Goal: Task Accomplishment & Management: Manage account settings

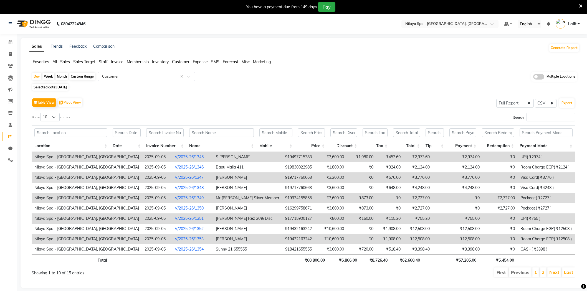
select select "full_report"
select select "csv"
click at [533, 271] on li "1" at bounding box center [535, 273] width 7 height 10
click at [536, 271] on link "1" at bounding box center [535, 273] width 3 height 6
click at [543, 272] on link "2" at bounding box center [543, 273] width 3 height 6
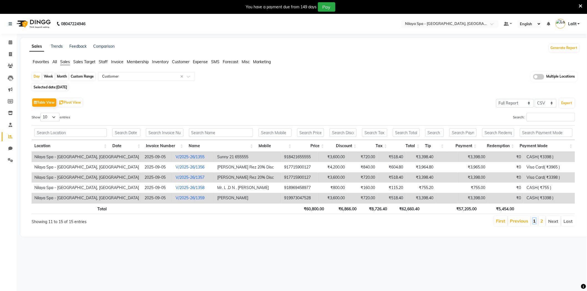
click at [535, 222] on link "1" at bounding box center [534, 221] width 3 height 6
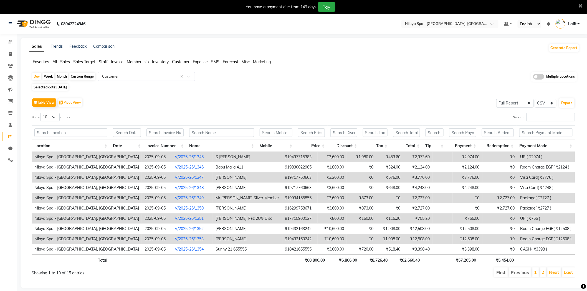
click at [175, 156] on link "V/2025-26/1345" at bounding box center [189, 157] width 29 height 5
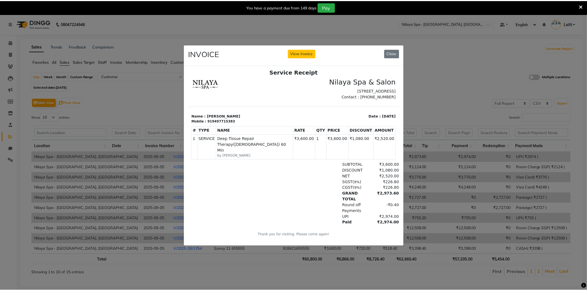
scroll to position [4, 0]
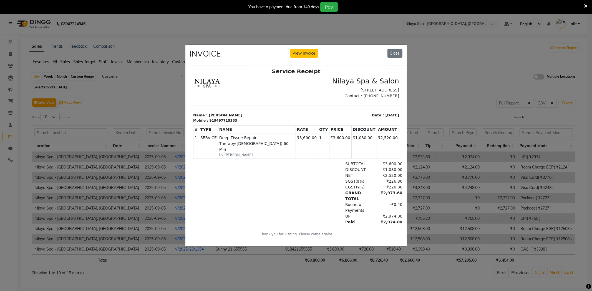
click at [154, 157] on ngb-modal-window "INVOICE View Invoice Close" at bounding box center [296, 145] width 592 height 291
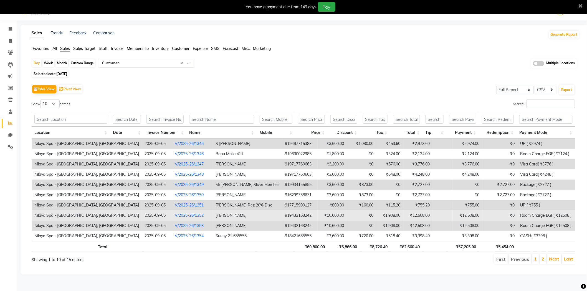
scroll to position [14, 0]
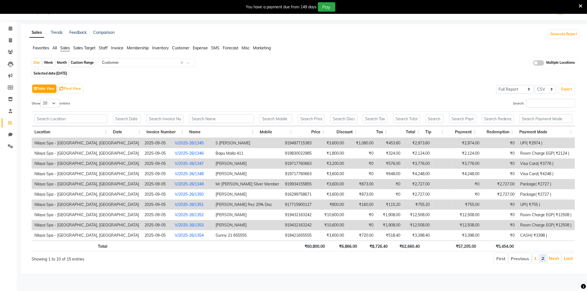
click at [543, 257] on link "2" at bounding box center [543, 259] width 3 height 6
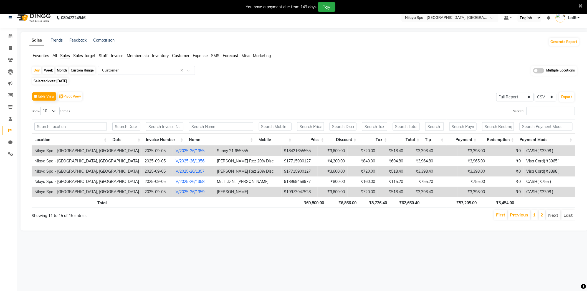
scroll to position [0, 0]
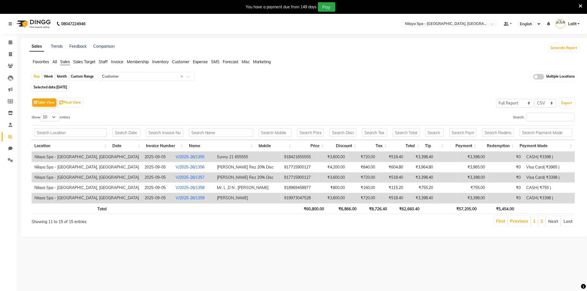
click at [104, 63] on span "Staff" at bounding box center [103, 61] width 9 height 5
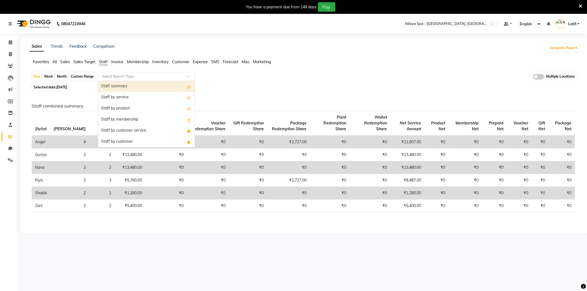
drag, startPoint x: 109, startPoint y: 72, endPoint x: 111, endPoint y: 77, distance: 5.1
click at [109, 74] on div "Select Report Type" at bounding box center [146, 76] width 97 height 9
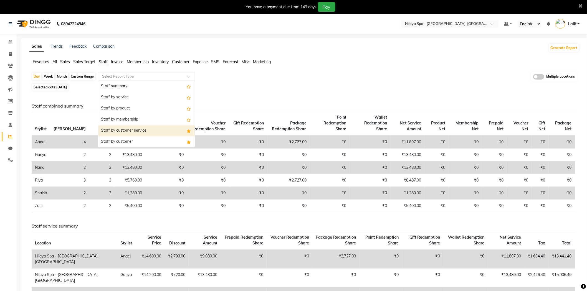
click at [133, 131] on div "Staff by customer service" at bounding box center [146, 130] width 97 height 11
select select "full_report"
select select "csv"
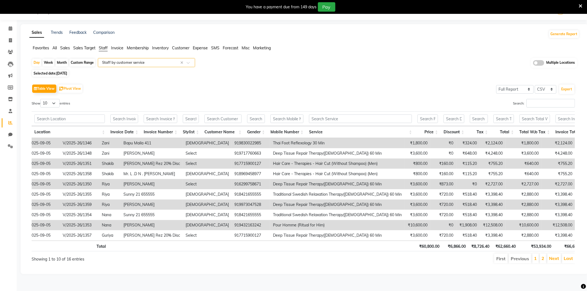
scroll to position [0, 115]
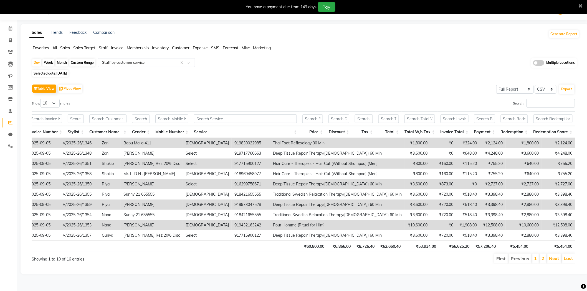
click at [67, 71] on span "05-09-2025" at bounding box center [61, 73] width 11 height 4
select select "9"
select select "2025"
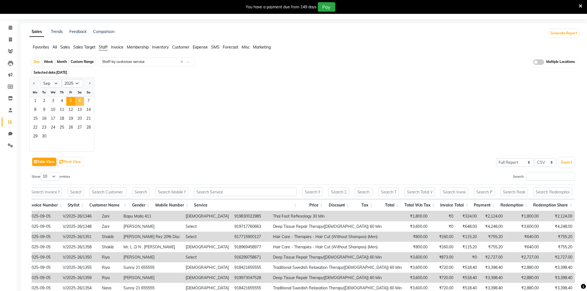
click at [81, 100] on span "6" at bounding box center [79, 101] width 9 height 9
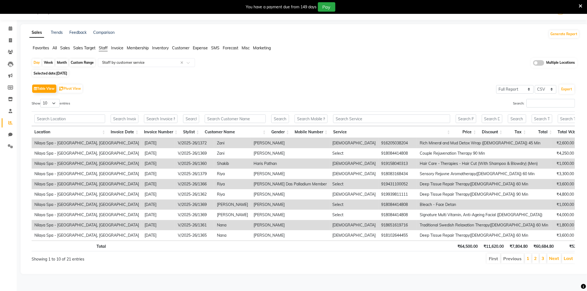
click at [67, 45] on span "Sales" at bounding box center [65, 47] width 10 height 5
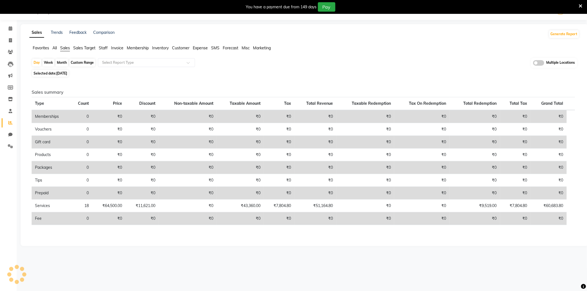
scroll to position [15, 0]
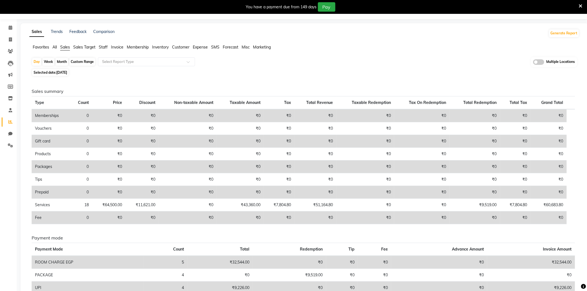
click at [136, 70] on div "Selected date: 06-09-2025" at bounding box center [306, 73] width 548 height 6
click at [133, 60] on input "text" at bounding box center [141, 62] width 80 height 6
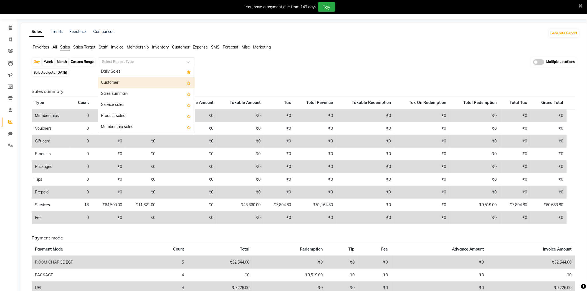
click at [121, 82] on div "Customer" at bounding box center [146, 82] width 97 height 11
select select "full_report"
select select "csv"
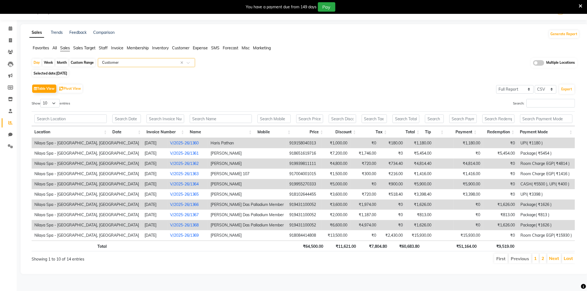
scroll to position [14, 0]
click at [544, 261] on link "2" at bounding box center [543, 259] width 3 height 6
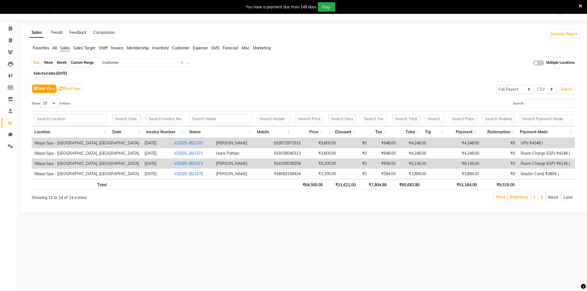
click at [536, 196] on li "1" at bounding box center [534, 197] width 7 height 10
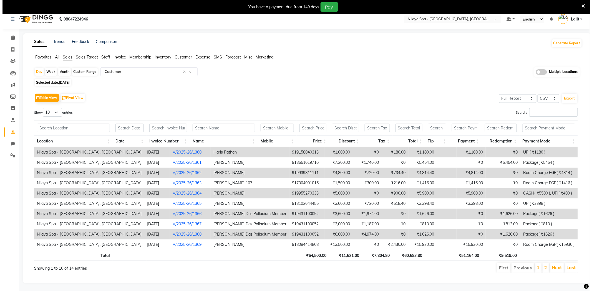
scroll to position [0, 0]
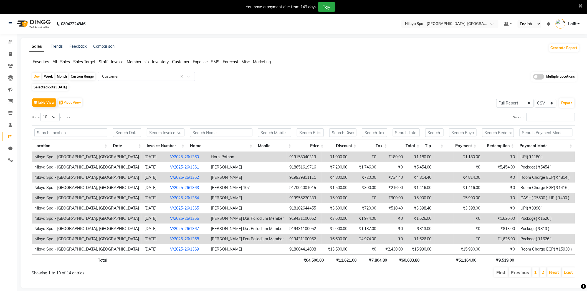
click at [170, 156] on link "V/2025-26/1360" at bounding box center [184, 157] width 29 height 5
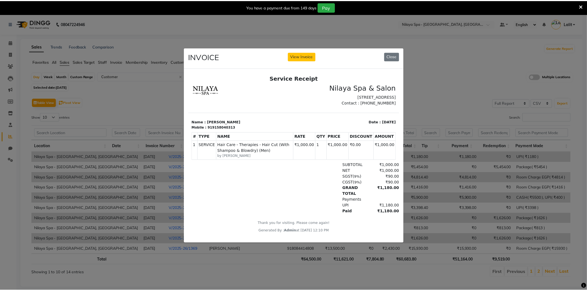
scroll to position [4, 0]
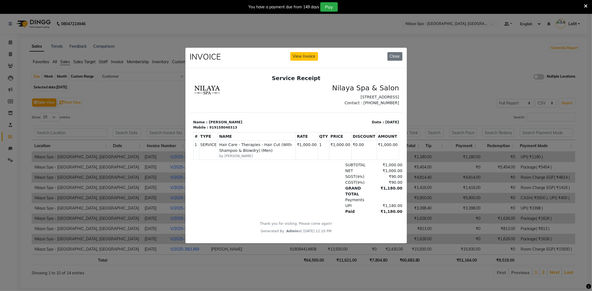
click at [174, 105] on ngb-modal-window "INVOICE View Invoice Close" at bounding box center [296, 145] width 592 height 291
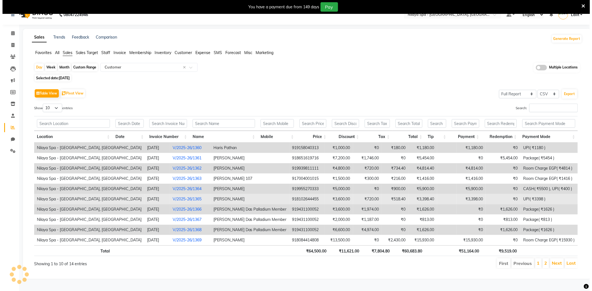
scroll to position [14, 0]
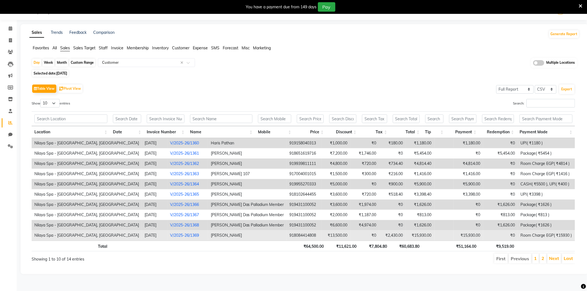
click at [170, 236] on link "V/2025-26/1369" at bounding box center [184, 235] width 29 height 5
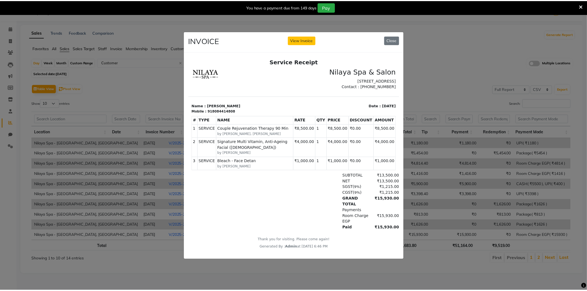
scroll to position [4, 0]
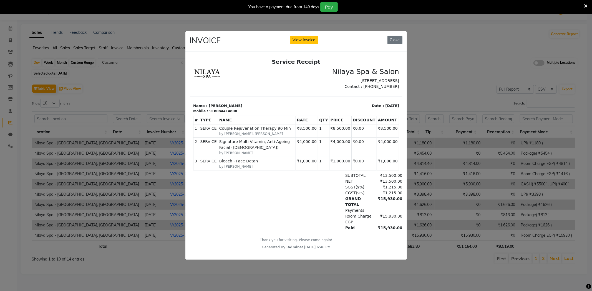
click at [156, 54] on ngb-modal-window "INVOICE View Invoice Close" at bounding box center [296, 145] width 592 height 291
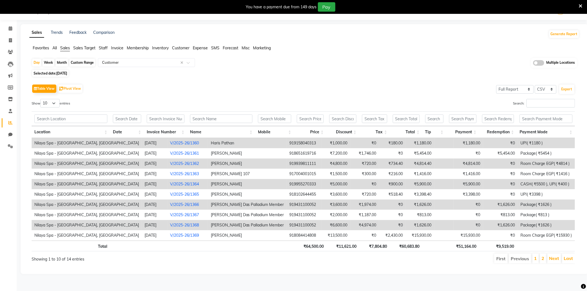
click at [580, 4] on icon at bounding box center [581, 6] width 4 height 5
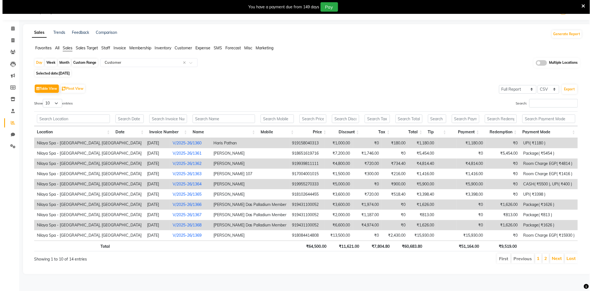
scroll to position [0, 0]
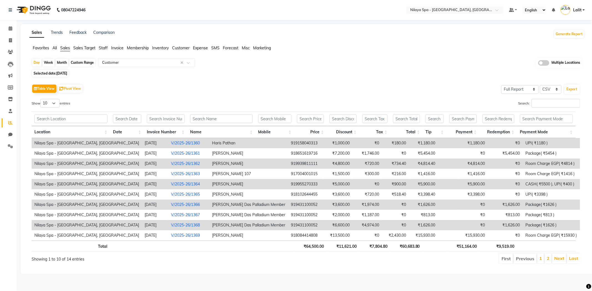
click at [256, 71] on div "Selected date: 06-09-2025" at bounding box center [308, 73] width 553 height 6
drag, startPoint x: 311, startPoint y: 29, endPoint x: 316, endPoint y: 0, distance: 29.7
click at [311, 26] on div "Sales Trends Feedback Comparison Generate Report Favorites All Sales Sales Targ…" at bounding box center [307, 149] width 573 height 250
click at [357, 73] on div "Selected date: 06-09-2025" at bounding box center [308, 73] width 553 height 6
click at [341, 89] on div "Table View Pivot View Select Full Report Filtered Report Select CSV PDF Export" at bounding box center [306, 89] width 548 height 12
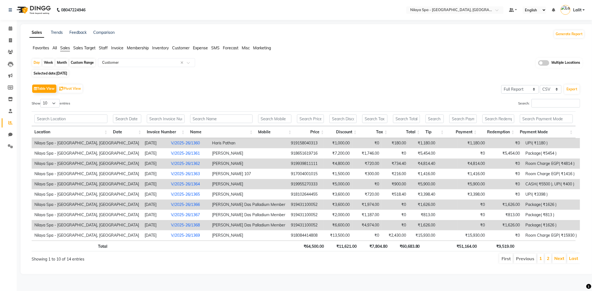
click at [338, 80] on div "Table View Pivot View Select Full Report Filtered Report Select CSV PDF Export …" at bounding box center [305, 173] width 557 height 190
click at [467, 9] on input "text" at bounding box center [449, 11] width 80 height 6
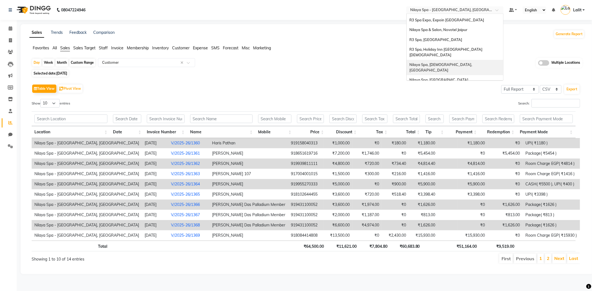
scroll to position [54, 0]
click at [457, 42] on span "Nilaya Spa & Salon, Novotel Jaipur" at bounding box center [438, 44] width 58 height 4
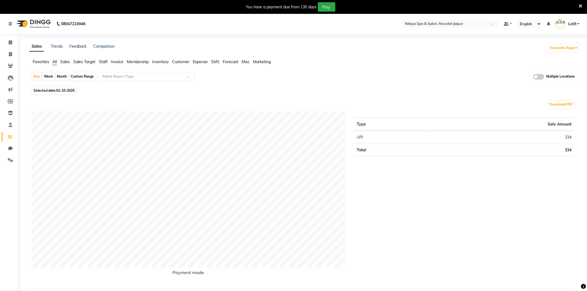
click at [315, 85] on div "Day Week Month Custom Range Select Report Type Multiple Locations" at bounding box center [305, 79] width 546 height 14
click at [579, 6] on icon at bounding box center [581, 6] width 4 height 5
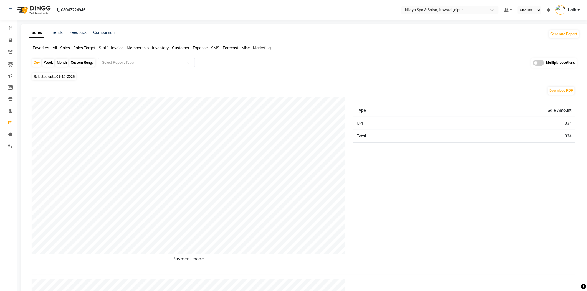
click at [65, 50] on span "Sales" at bounding box center [65, 47] width 10 height 5
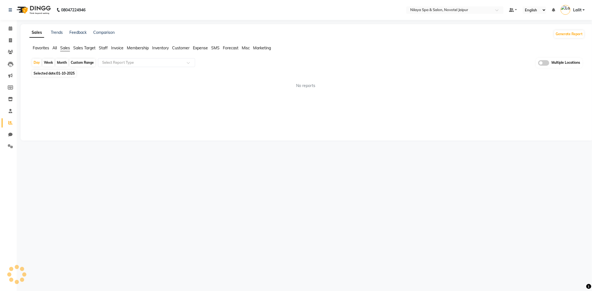
click at [122, 65] on div "Select Report Type" at bounding box center [146, 62] width 97 height 9
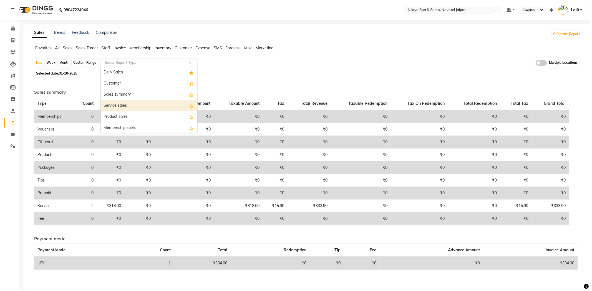
scroll to position [31, 0]
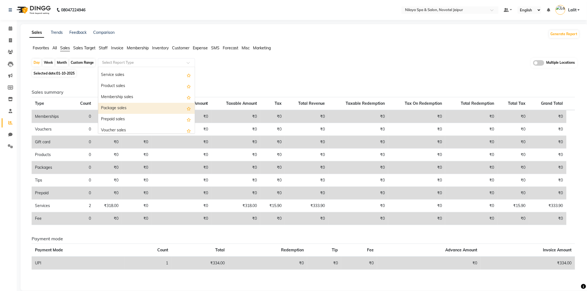
click at [121, 111] on div "Package sales" at bounding box center [146, 108] width 97 height 11
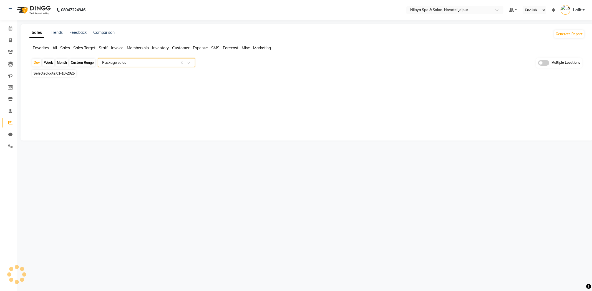
click at [68, 75] on span "01-10-2025" at bounding box center [65, 73] width 18 height 4
select select "10"
select select "2025"
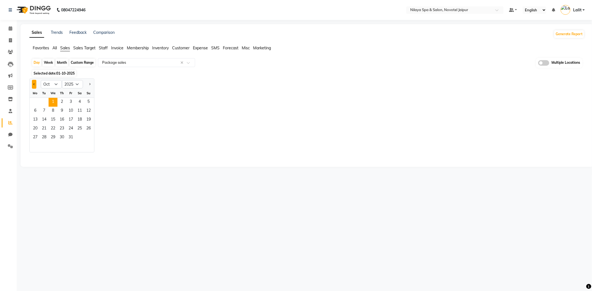
click at [33, 85] on button "Previous month" at bounding box center [34, 84] width 4 height 9
select select "8"
drag, startPoint x: 87, startPoint y: 59, endPoint x: 88, endPoint y: 66, distance: 7.5
click at [87, 59] on div "Custom Range" at bounding box center [82, 63] width 26 height 8
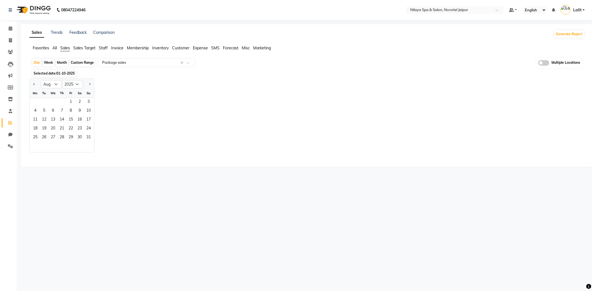
select select "10"
select select "2025"
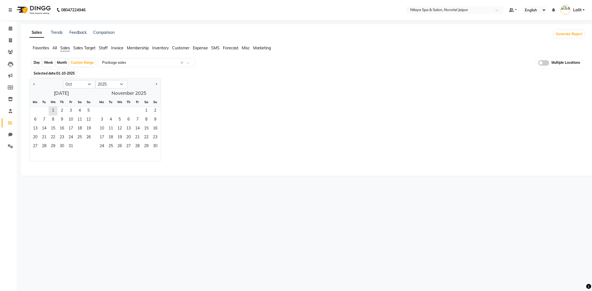
click at [30, 86] on div at bounding box center [46, 84] width 33 height 9
click at [34, 83] on button "Previous month" at bounding box center [34, 84] width 4 height 9
select select "8"
click at [70, 113] on span "1" at bounding box center [70, 111] width 9 height 9
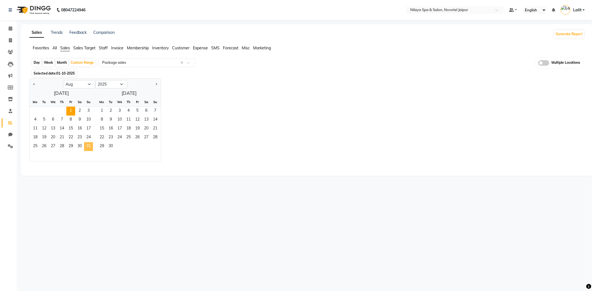
click at [86, 143] on span "31" at bounding box center [88, 146] width 9 height 9
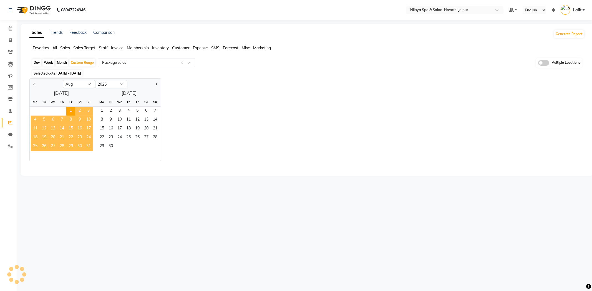
select select "full_report"
select select "csv"
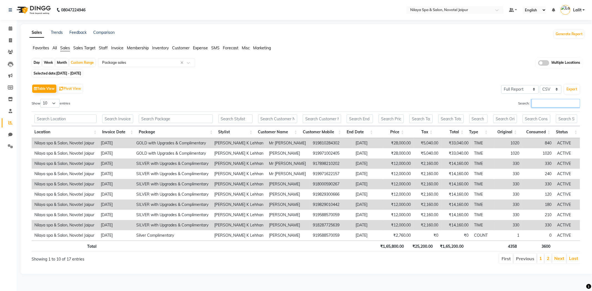
click at [545, 106] on input "Search:" at bounding box center [555, 103] width 49 height 9
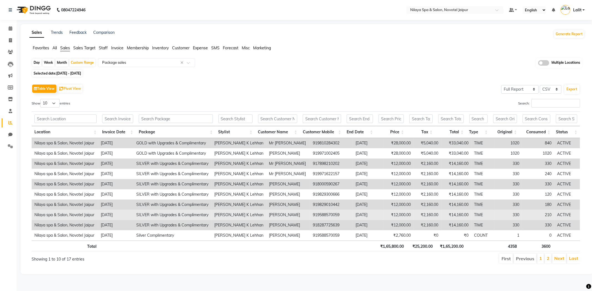
click at [266, 215] on td "Ms Prince" at bounding box center [288, 215] width 44 height 10
copy td "Prince"
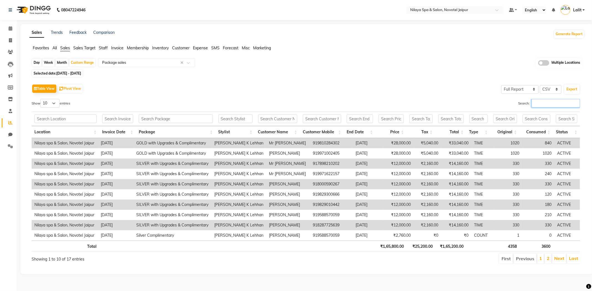
click at [561, 104] on input "Search:" at bounding box center [555, 103] width 49 height 9
paste input "Prince"
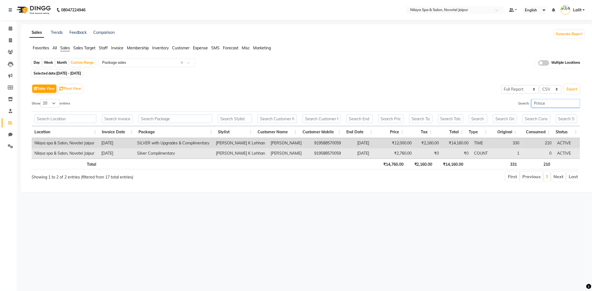
type input "Prince"
drag, startPoint x: 303, startPoint y: 152, endPoint x: 335, endPoint y: 152, distance: 31.6
click at [335, 152] on td "919588570059" at bounding box center [332, 153] width 43 height 10
copy td "919588570059"
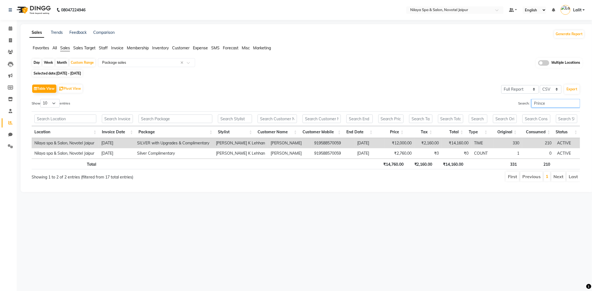
drag, startPoint x: 549, startPoint y: 105, endPoint x: 502, endPoint y: 107, distance: 47.7
click at [502, 107] on div "Search: Prince" at bounding box center [445, 104] width 270 height 11
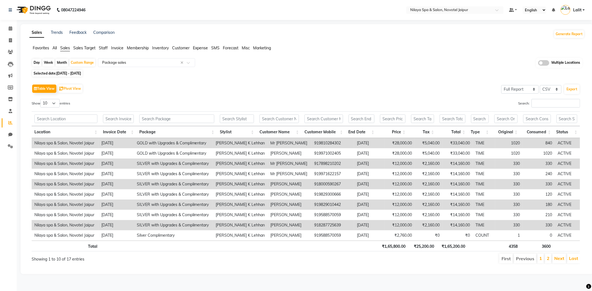
click at [269, 226] on td "Mr Saransh Thakur" at bounding box center [289, 225] width 44 height 10
click at [276, 227] on td "Mr Saransh Thakur" at bounding box center [289, 225] width 44 height 10
copy td "Mr Saransh Thakur"
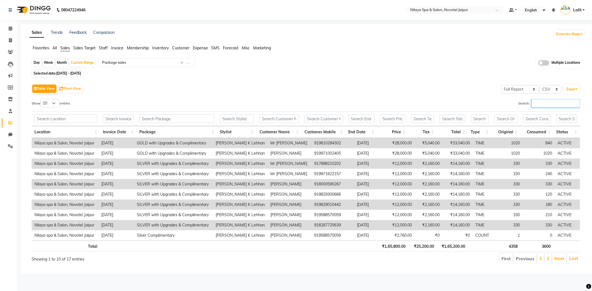
click at [561, 99] on input "Search:" at bounding box center [555, 103] width 49 height 9
paste input "Mr Saransh Thakur"
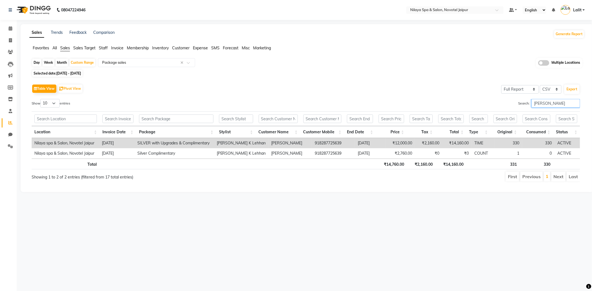
type input "Mr Saransh Thakur"
click at [576, 102] on input "Mr Saransh Thakur" at bounding box center [555, 103] width 49 height 9
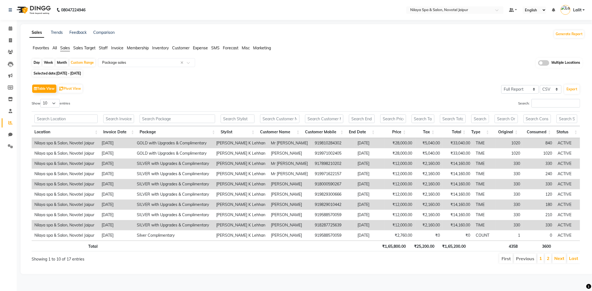
click at [283, 145] on td "Mr Hemant Kumar" at bounding box center [290, 143] width 44 height 10
click at [312, 147] on td "919810284302" at bounding box center [333, 143] width 43 height 10
click at [312, 146] on td "919810284302" at bounding box center [333, 143] width 43 height 10
click at [312, 145] on td "919810284302" at bounding box center [333, 143] width 43 height 10
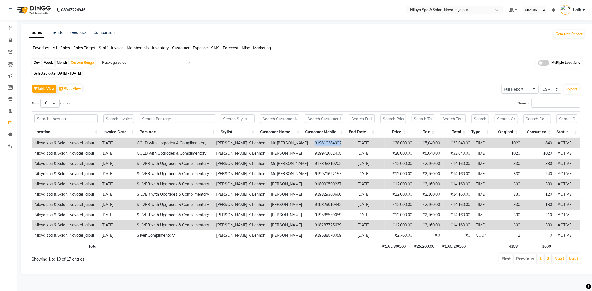
click at [312, 145] on td "919810284302" at bounding box center [333, 143] width 43 height 10
copy td "919810284302"
click at [548, 101] on input "Search:" at bounding box center [555, 103] width 49 height 9
paste input "919810284302"
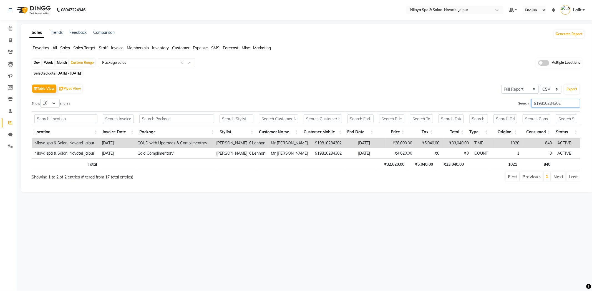
type input "919810284302"
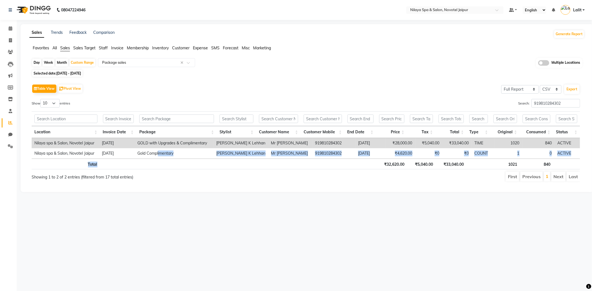
drag, startPoint x: 159, startPoint y: 154, endPoint x: 485, endPoint y: 148, distance: 325.7
click at [390, 161] on div "Location Invoice Date Package Stylist Customer Name Customer Mobile End Date Pr…" at bounding box center [306, 140] width 548 height 61
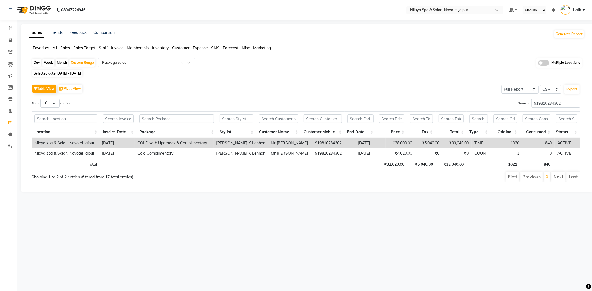
drag, startPoint x: 495, startPoint y: 145, endPoint x: 515, endPoint y: 144, distance: 20.0
click at [497, 145] on td "1020" at bounding box center [508, 143] width 28 height 10
click at [515, 145] on td "1020" at bounding box center [508, 143] width 28 height 10
drag, startPoint x: 571, startPoint y: 106, endPoint x: 510, endPoint y: 101, distance: 60.6
click at [510, 101] on div "Search: 919810284302" at bounding box center [445, 104] width 270 height 11
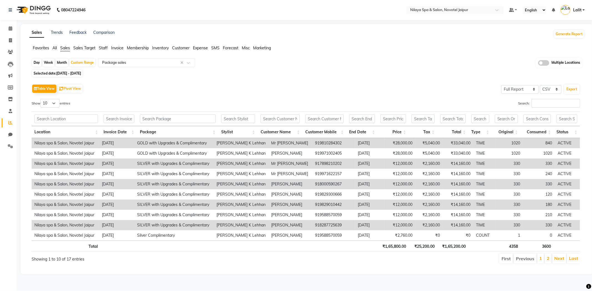
click at [273, 185] on td "Mr Munendra" at bounding box center [290, 184] width 44 height 10
copy td "Munendra"
click at [542, 102] on input "Search:" at bounding box center [555, 103] width 49 height 9
paste input "Munendra"
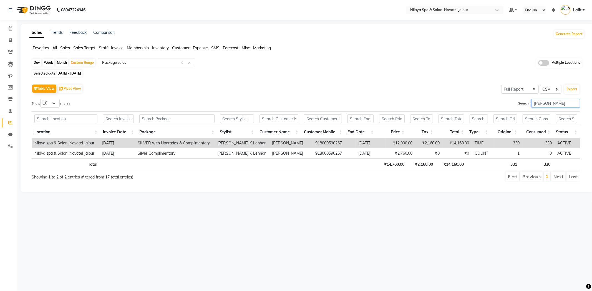
type input "Munendra"
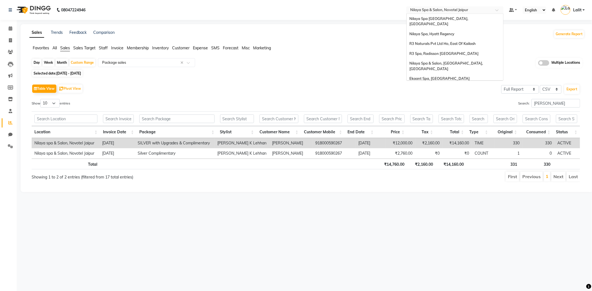
click at [489, 12] on input "text" at bounding box center [449, 11] width 80 height 6
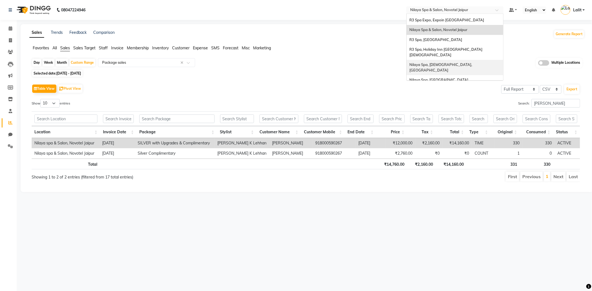
scroll to position [116, 0]
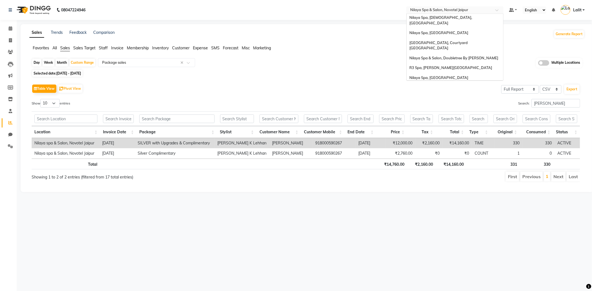
click at [474, 100] on span "Nilaya Spa & Salon, [GEOGRAPHIC_DATA], [GEOGRAPHIC_DATA]" at bounding box center [446, 105] width 74 height 10
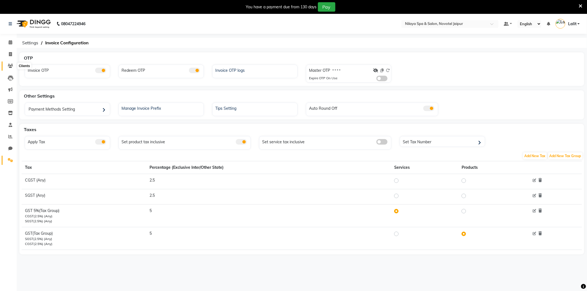
click at [12, 67] on icon at bounding box center [10, 66] width 5 height 4
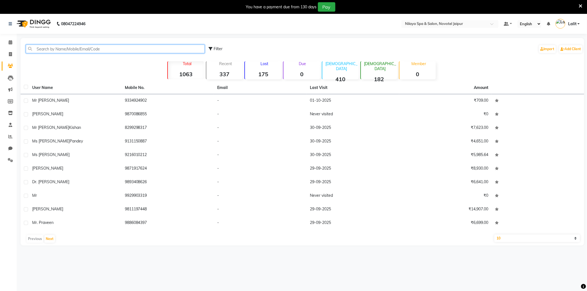
click at [66, 51] on input "text" at bounding box center [115, 49] width 179 height 9
paste input "919588570059"
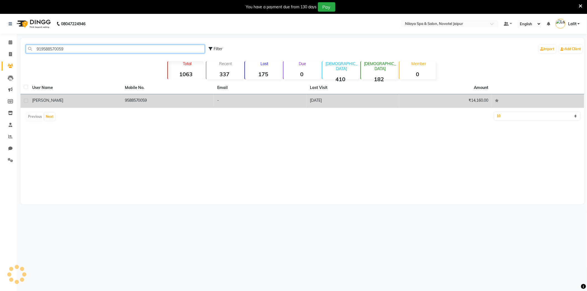
type input "919588570059"
click at [73, 99] on div "Ms Prince" at bounding box center [75, 101] width 86 height 6
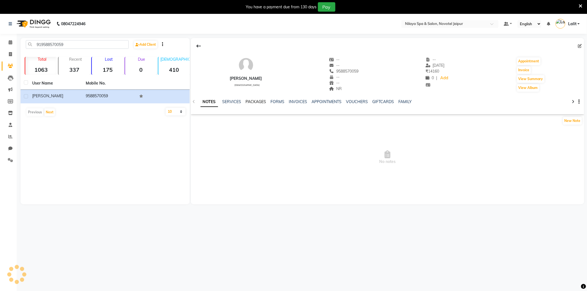
click at [255, 101] on link "PACKAGES" at bounding box center [256, 101] width 21 height 5
click at [217, 101] on link "SERVICES" at bounding box center [213, 101] width 19 height 5
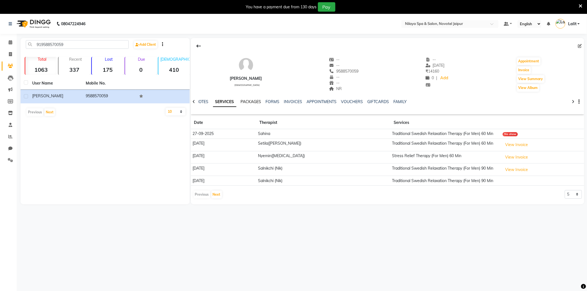
click at [248, 100] on link "PACKAGES" at bounding box center [251, 101] width 21 height 5
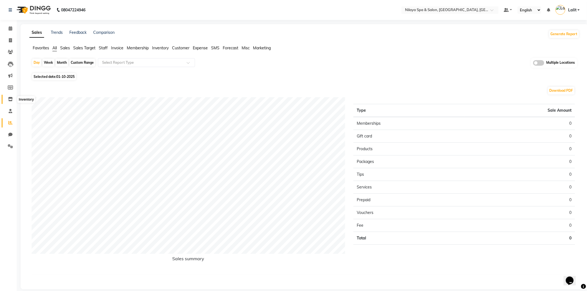
click at [13, 98] on span at bounding box center [11, 99] width 10 height 6
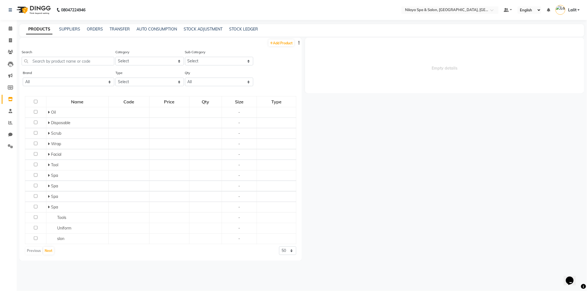
select select
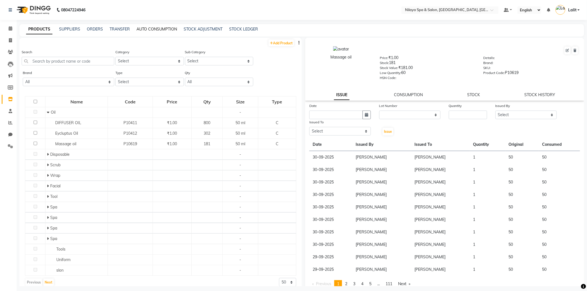
click at [159, 31] on link "AUTO CONSUMPTION" at bounding box center [156, 29] width 40 height 5
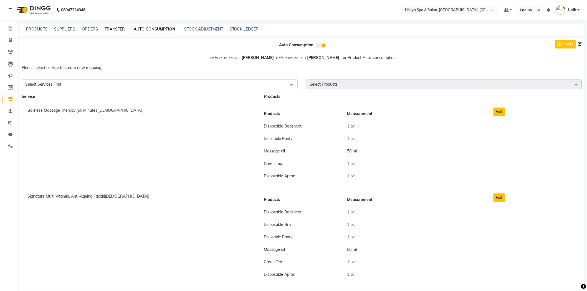
click at [113, 30] on link "TRANSFER" at bounding box center [115, 29] width 20 height 5
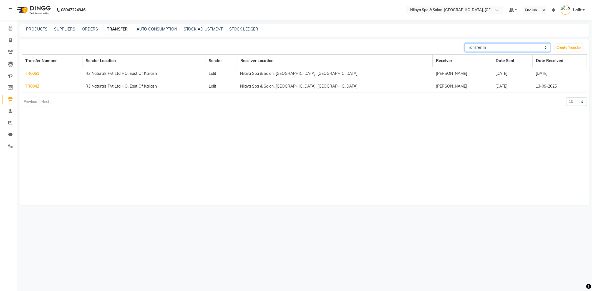
click at [536, 47] on select "Transfer In Transfer Out" at bounding box center [507, 47] width 86 height 9
select select "sender"
click at [464, 43] on select "Transfer In Transfer Out" at bounding box center [507, 47] width 86 height 9
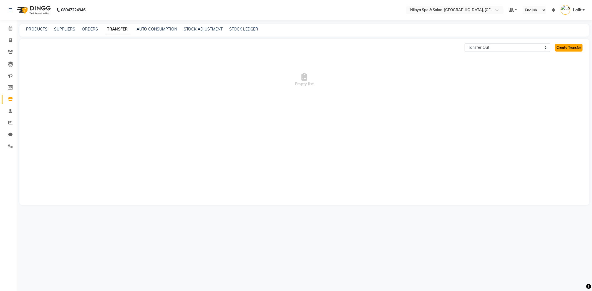
click at [559, 48] on link "Create Transfer" at bounding box center [568, 48] width 27 height 8
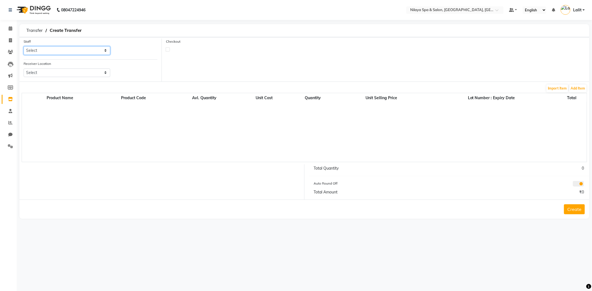
click at [58, 54] on select "Select ACHUI AMRITA RAI CHIKAMBE SANGMA DEEPA FATIMA Geeta JENNIFER Kim Neelam …" at bounding box center [67, 50] width 87 height 9
select select "72264"
click at [24, 46] on select "Select ACHUI AMRITA RAI CHIKAMBE SANGMA DEEPA FATIMA Geeta JENNIFER Kim Neelam …" at bounding box center [67, 50] width 87 height 9
click at [42, 79] on div "Receiver Location Select Nilaya Spa Marriott Whitefield, Whitefield Nilaya Spa,…" at bounding box center [66, 71] width 95 height 21
click at [52, 72] on select "Select Nilaya Spa Marriott Whitefield, Whitefield Nilaya Spa, Hyatt Regency R3 …" at bounding box center [67, 73] width 87 height 9
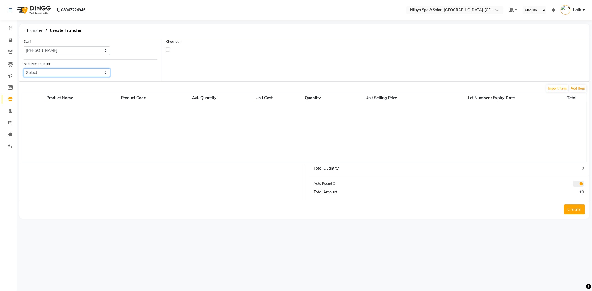
select select "3993"
click at [24, 69] on select "Select Nilaya Spa Marriott Whitefield, Whitefield Nilaya Spa, Hyatt Regency R3 …" at bounding box center [67, 73] width 87 height 9
click at [576, 89] on button "Add Item" at bounding box center [577, 89] width 17 height 8
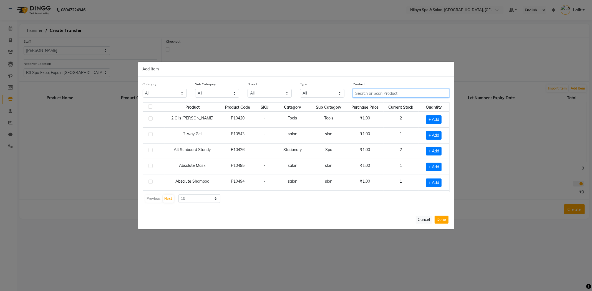
click at [364, 93] on input "text" at bounding box center [401, 93] width 97 height 9
click at [174, 93] on select "All Personal Care Name Batch Uniform salon Other Consumable Billing Decoration …" at bounding box center [165, 93] width 44 height 9
click at [389, 92] on input "text" at bounding box center [401, 93] width 97 height 9
type input "oil"
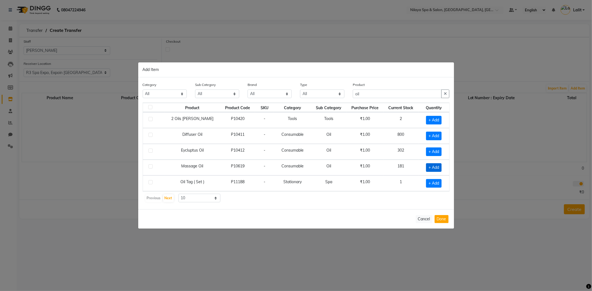
click at [432, 166] on span "+ Add" at bounding box center [434, 167] width 16 height 9
checkbox input "true"
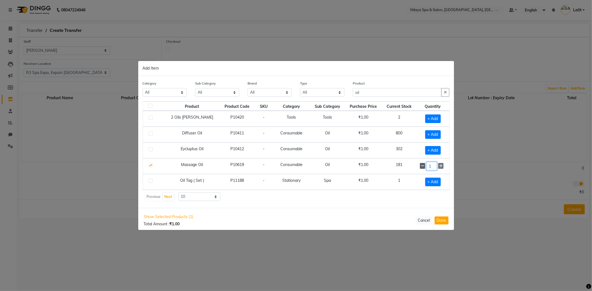
drag, startPoint x: 429, startPoint y: 166, endPoint x: 419, endPoint y: 166, distance: 10.0
click at [420, 166] on div "1" at bounding box center [433, 166] width 26 height 9
type input "25"
click at [447, 220] on button "Done" at bounding box center [441, 220] width 14 height 8
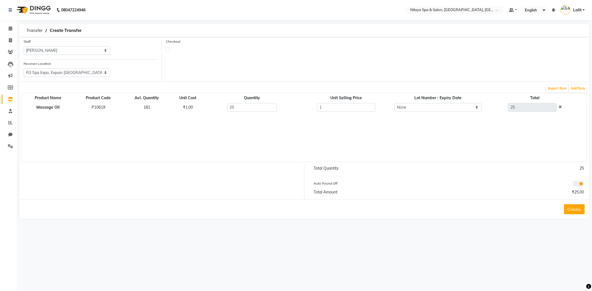
click at [572, 206] on button "Create" at bounding box center [574, 209] width 21 height 10
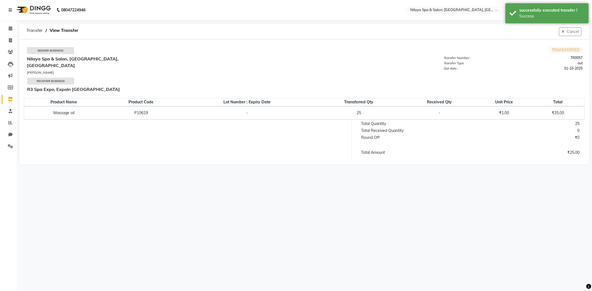
click at [89, 109] on td "Massage oil" at bounding box center [63, 113] width 79 height 13
drag, startPoint x: 368, startPoint y: 121, endPoint x: 417, endPoint y: 130, distance: 49.2
click at [417, 130] on div "Total Quantity 25 Total Received Quantity 0 Round Off ₹0 Total Amount ₹25.00" at bounding box center [469, 140] width 237 height 40
click at [427, 150] on div "Total Amount" at bounding box center [413, 153] width 113 height 6
drag, startPoint x: 412, startPoint y: 150, endPoint x: 354, endPoint y: 116, distance: 67.3
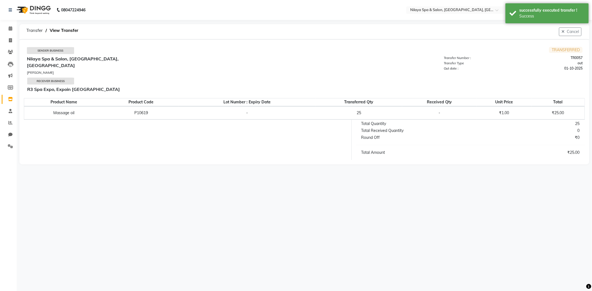
click at [354, 120] on div "Total Quantity 25 Total Received Quantity 0 Round Off ₹0 Total Amount ₹25.00" at bounding box center [469, 140] width 237 height 40
click at [353, 130] on div "Total Quantity 25 Total Received Quantity 0 Round Off ₹0 Total Amount ₹25.00" at bounding box center [469, 140] width 237 height 40
drag, startPoint x: 295, startPoint y: 114, endPoint x: 271, endPoint y: 106, distance: 25.6
click at [294, 120] on div at bounding box center [186, 140] width 332 height 40
click at [34, 28] on span "Transfer" at bounding box center [35, 31] width 22 height 10
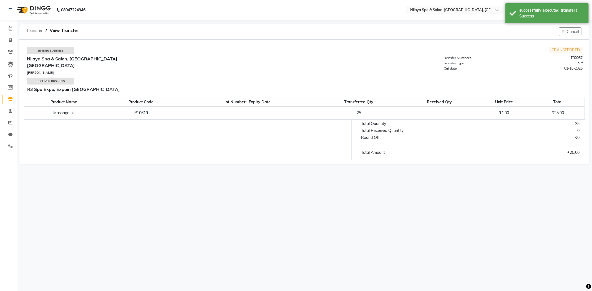
select select "sender"
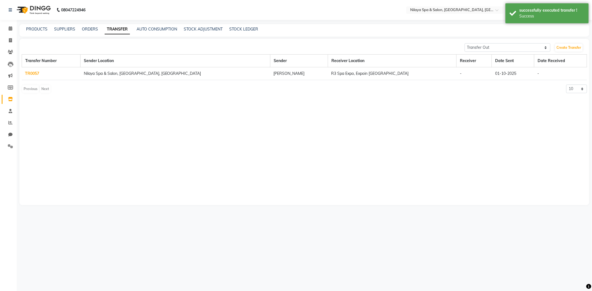
click at [284, 37] on main "PRODUCTS SUPPLIERS ORDERS TRANSFER AUTO CONSUMPTION STOCK ADJUSTMENT STOCK LEDG…" at bounding box center [304, 118] width 575 height 189
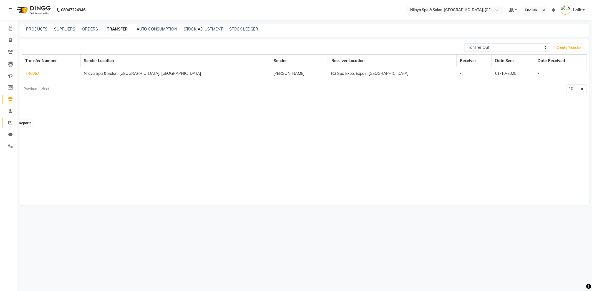
click at [7, 124] on span at bounding box center [11, 123] width 10 height 6
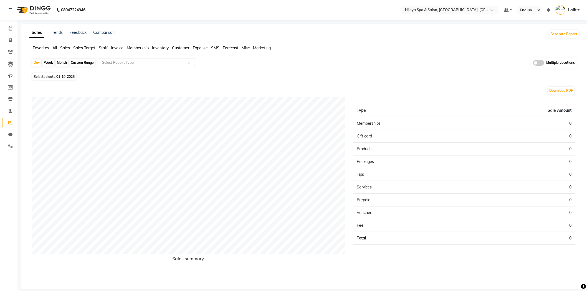
click at [85, 62] on div "Custom Range" at bounding box center [82, 63] width 26 height 8
select select "10"
select select "2025"
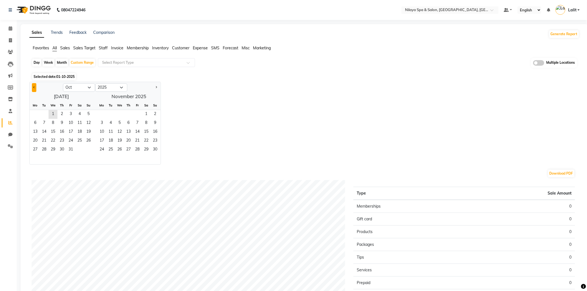
click at [32, 89] on div at bounding box center [46, 87] width 33 height 9
click at [32, 89] on button "Previous month" at bounding box center [34, 87] width 4 height 9
select select "8"
click at [68, 116] on span "1" at bounding box center [70, 114] width 9 height 9
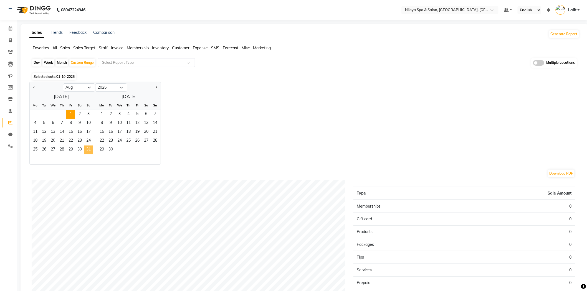
click at [91, 150] on span "31" at bounding box center [88, 150] width 9 height 9
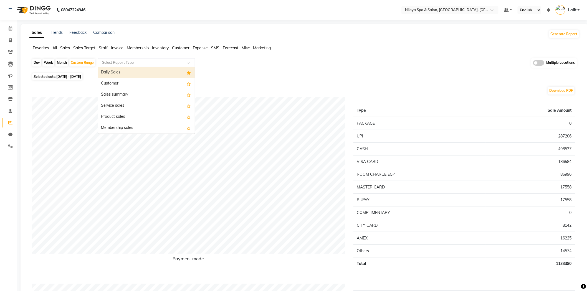
click at [118, 65] on div "Select Report Type" at bounding box center [146, 62] width 97 height 9
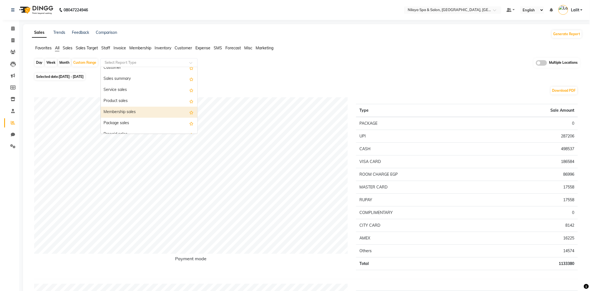
scroll to position [31, 0]
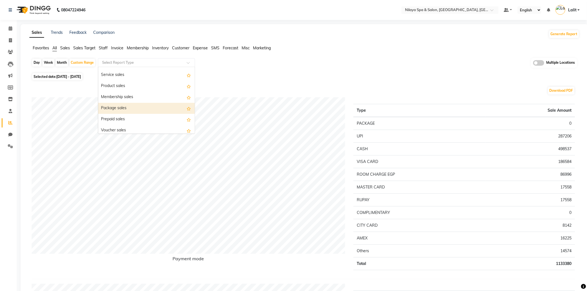
click at [121, 109] on div "Package sales" at bounding box center [146, 108] width 97 height 11
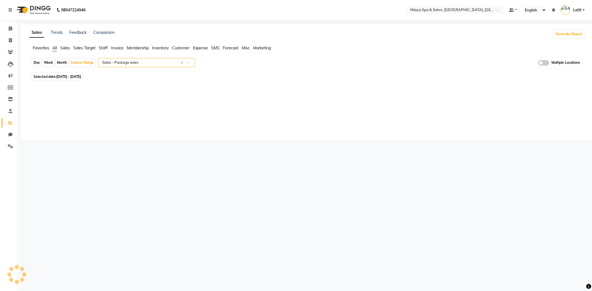
select select "full_report"
select select "csv"
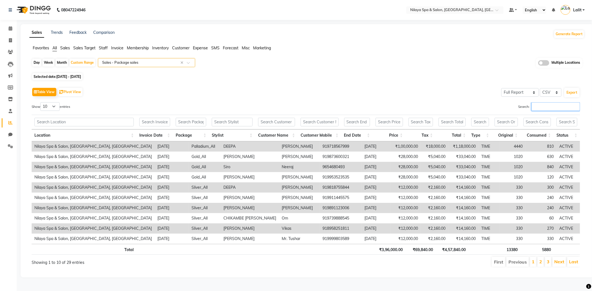
click at [535, 109] on input "Search:" at bounding box center [555, 106] width 49 height 9
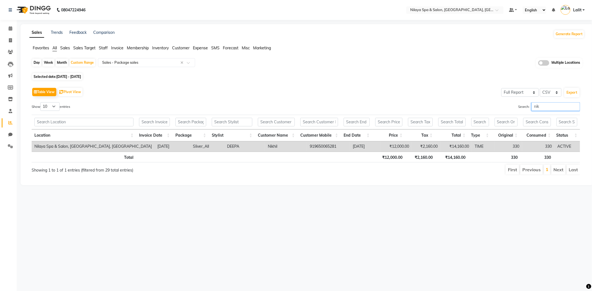
type input "nik"
drag, startPoint x: 532, startPoint y: 104, endPoint x: 503, endPoint y: 105, distance: 28.6
click at [503, 105] on div "Search: nik" at bounding box center [445, 107] width 270 height 11
type input "tus"
drag, startPoint x: 544, startPoint y: 104, endPoint x: 487, endPoint y: 109, distance: 56.8
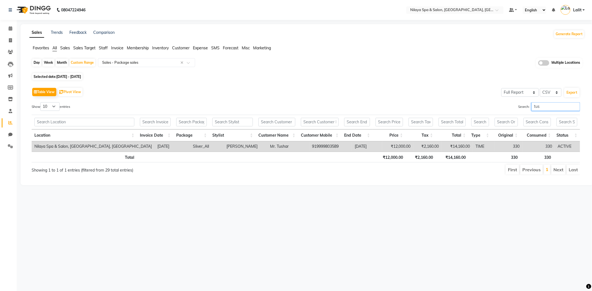
click at [487, 109] on div "Search: tus" at bounding box center [445, 107] width 270 height 11
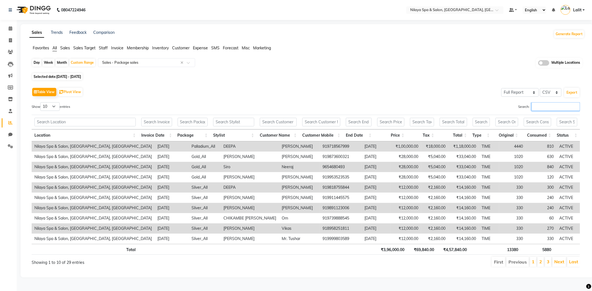
click at [543, 106] on input "Search:" at bounding box center [555, 106] width 49 height 9
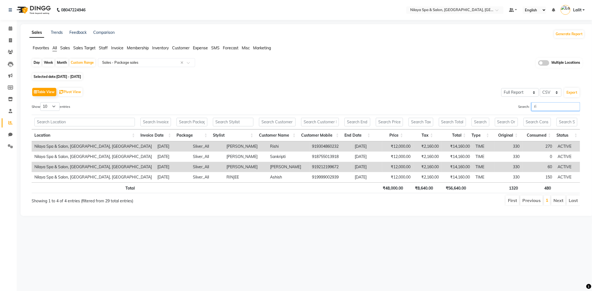
drag, startPoint x: 540, startPoint y: 107, endPoint x: 479, endPoint y: 105, distance: 61.3
click at [479, 105] on div "Search: ri" at bounding box center [445, 107] width 270 height 11
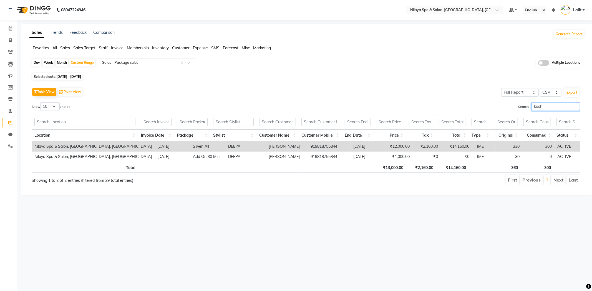
drag, startPoint x: 485, startPoint y: 106, endPoint x: 450, endPoint y: 106, distance: 34.4
click at [450, 106] on div "Search: kush" at bounding box center [445, 107] width 270 height 11
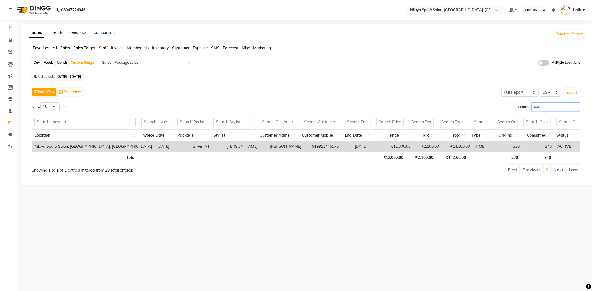
drag, startPoint x: 550, startPoint y: 107, endPoint x: 503, endPoint y: 102, distance: 47.4
click at [503, 102] on div "Search: sud" at bounding box center [445, 107] width 270 height 11
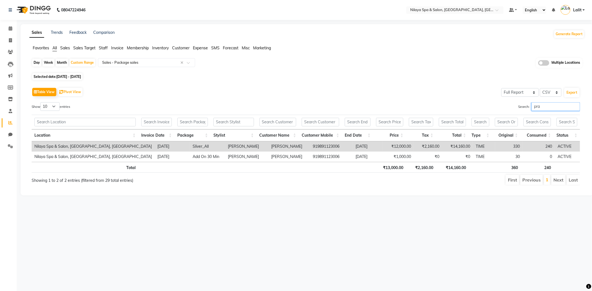
drag, startPoint x: 540, startPoint y: 106, endPoint x: 509, endPoint y: 101, distance: 30.6
click at [509, 101] on div "Table View Pivot View Select Full Report Filtered Report Select CSV PDF Export …" at bounding box center [306, 135] width 548 height 99
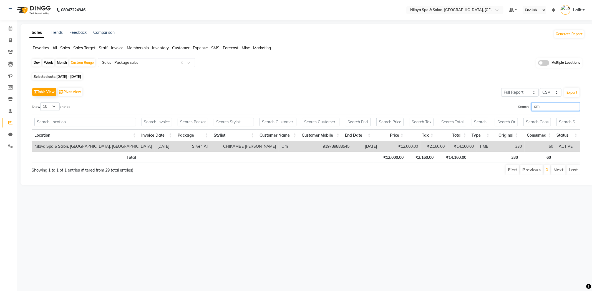
drag, startPoint x: 548, startPoint y: 102, endPoint x: 520, endPoint y: 102, distance: 27.7
click at [520, 102] on label "Search: om" at bounding box center [549, 106] width 62 height 9
drag, startPoint x: 515, startPoint y: 103, endPoint x: 506, endPoint y: 103, distance: 8.9
click at [506, 103] on div "Search: sati" at bounding box center [445, 107] width 270 height 11
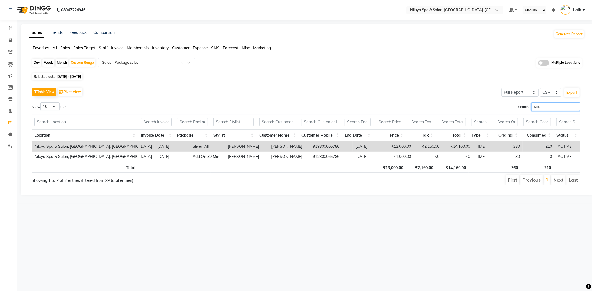
drag, startPoint x: 548, startPoint y: 103, endPoint x: 509, endPoint y: 103, distance: 39.4
click at [509, 103] on div "Search: sira" at bounding box center [445, 107] width 270 height 11
drag, startPoint x: 552, startPoint y: 102, endPoint x: 514, endPoint y: 99, distance: 38.1
click at [514, 99] on div "Table View Pivot View Select Full Report Filtered Report Select CSV PDF Export …" at bounding box center [306, 135] width 548 height 99
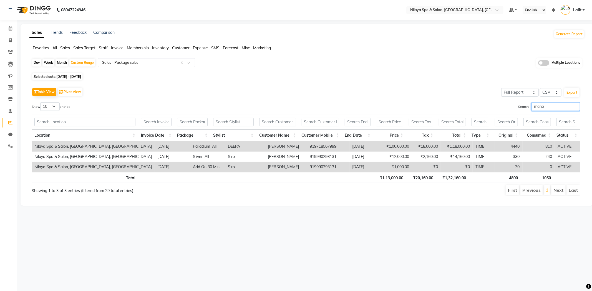
drag, startPoint x: 508, startPoint y: 105, endPoint x: 503, endPoint y: 105, distance: 5.3
click at [503, 105] on div "Search: mano" at bounding box center [445, 107] width 270 height 11
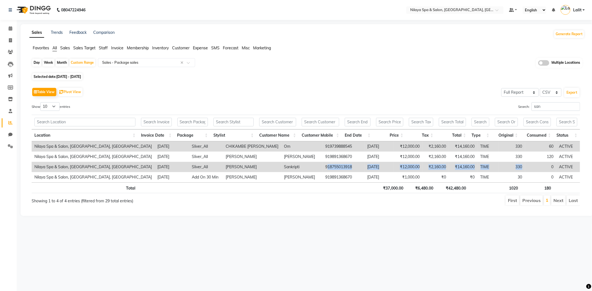
drag, startPoint x: 367, startPoint y: 162, endPoint x: 523, endPoint y: 164, distance: 156.2
click at [523, 164] on tr "Nilaya Spa & Salon, Radisson Blu Hotel, Greater Noida 2025-08-22 Sliver_All Kim…" at bounding box center [306, 167] width 548 height 10
click at [510, 107] on div "Search: san" at bounding box center [445, 107] width 270 height 11
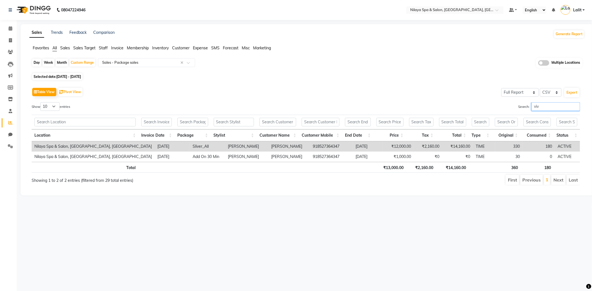
drag, startPoint x: 535, startPoint y: 108, endPoint x: 512, endPoint y: 105, distance: 23.1
click at [512, 105] on div "Search: viv" at bounding box center [445, 107] width 270 height 11
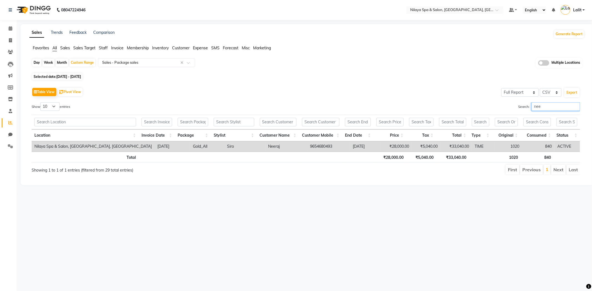
drag, startPoint x: 546, startPoint y: 106, endPoint x: 516, endPoint y: 105, distance: 29.7
click at [518, 105] on label "Search: nee" at bounding box center [549, 106] width 62 height 9
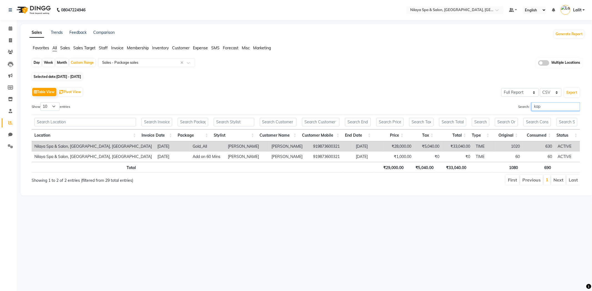
drag, startPoint x: 548, startPoint y: 104, endPoint x: 520, endPoint y: 104, distance: 28.0
click at [520, 104] on label "Search: kap" at bounding box center [549, 106] width 62 height 9
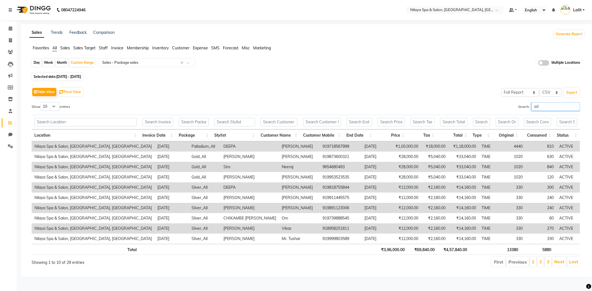
type input "a"
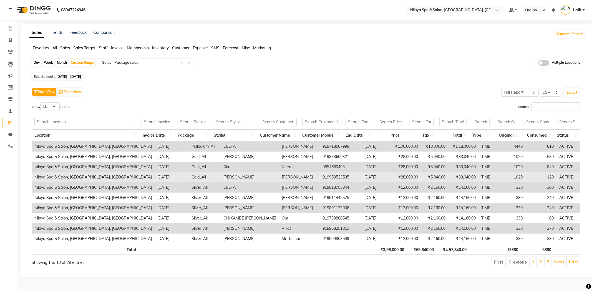
click at [279, 177] on td "Adarsh Goyel" at bounding box center [299, 177] width 41 height 10
click at [279, 176] on td "Adarsh Goyel" at bounding box center [299, 177] width 41 height 10
copy td "Adarsh Goyel"
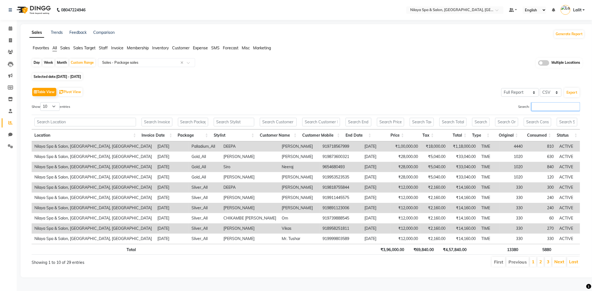
click at [535, 106] on input "Search:" at bounding box center [555, 106] width 49 height 9
paste input "Adarsh Goyel"
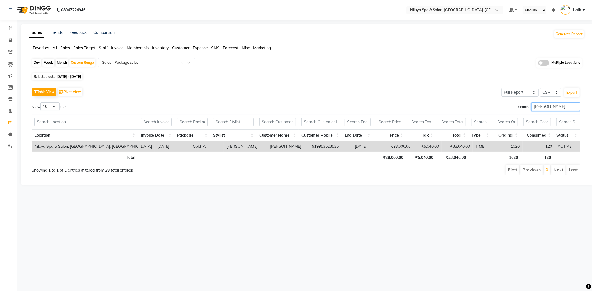
drag, startPoint x: 564, startPoint y: 106, endPoint x: 470, endPoint y: 101, distance: 94.4
click at [470, 101] on div "Table View Pivot View Select Full Report Filtered Report Select CSV PDF Export …" at bounding box center [306, 130] width 548 height 89
drag, startPoint x: 540, startPoint y: 109, endPoint x: 512, endPoint y: 105, distance: 28.3
click at [512, 105] on div "Search: nit" at bounding box center [445, 107] width 270 height 11
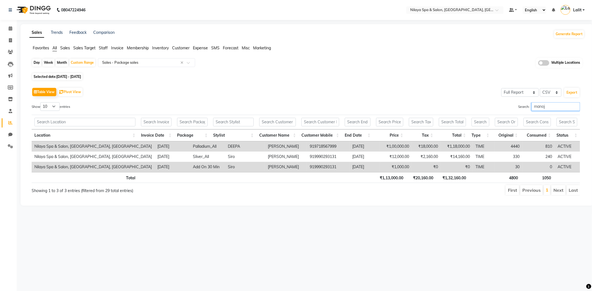
drag, startPoint x: 546, startPoint y: 108, endPoint x: 508, endPoint y: 101, distance: 38.5
click at [508, 101] on div "Table View Pivot View Select Full Report Filtered Report Select CSV PDF Export …" at bounding box center [306, 141] width 548 height 110
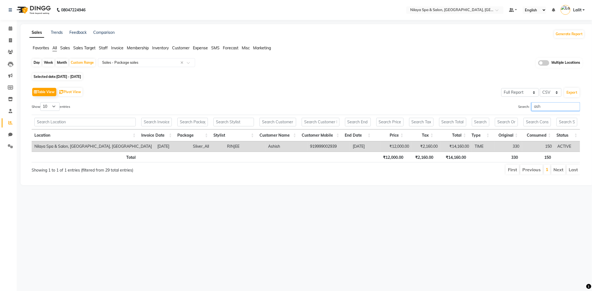
drag, startPoint x: 548, startPoint y: 109, endPoint x: 504, endPoint y: 105, distance: 44.6
click at [504, 105] on div "Search: ash" at bounding box center [445, 107] width 270 height 11
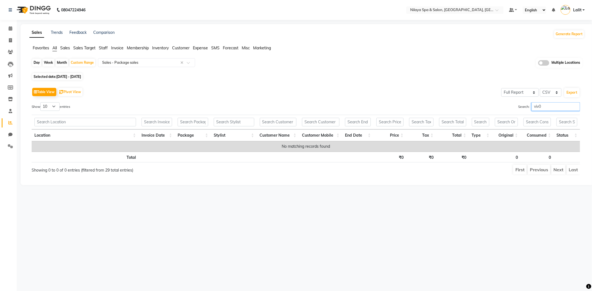
type input "viv0"
click at [499, 10] on span at bounding box center [498, 12] width 7 height 6
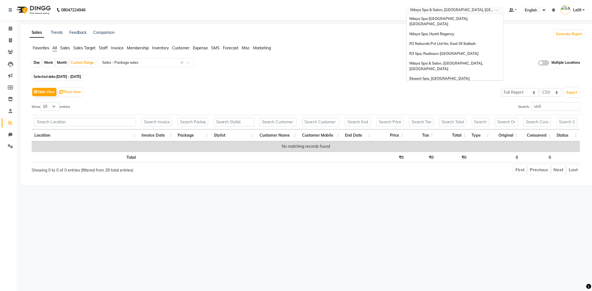
scroll to position [116, 0]
click at [469, 83] on div "Nilaya Spa - [GEOGRAPHIC_DATA], [GEOGRAPHIC_DATA]" at bounding box center [454, 90] width 97 height 15
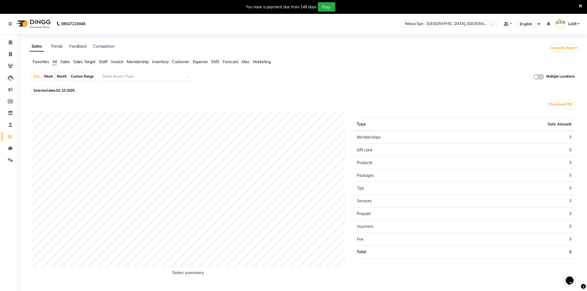
click at [581, 6] on icon at bounding box center [581, 6] width 4 height 5
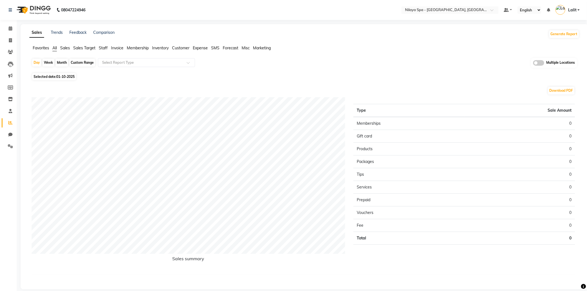
click at [106, 51] on div "Favorites All Sales Sales Target Staff Invoice Membership Inventory Customer Ex…" at bounding box center [304, 50] width 558 height 11
click at [66, 50] on li "Sales" at bounding box center [65, 48] width 10 height 6
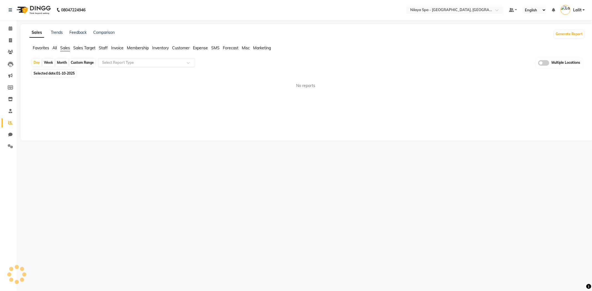
click at [107, 58] on div "Select Report Type" at bounding box center [146, 62] width 97 height 9
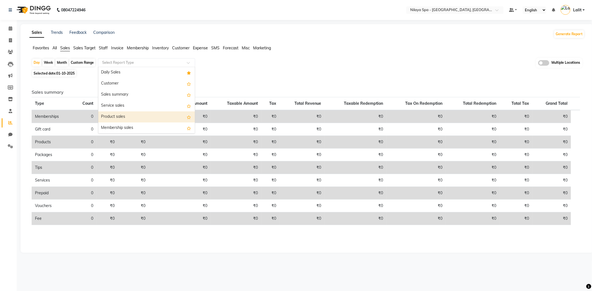
scroll to position [31, 0]
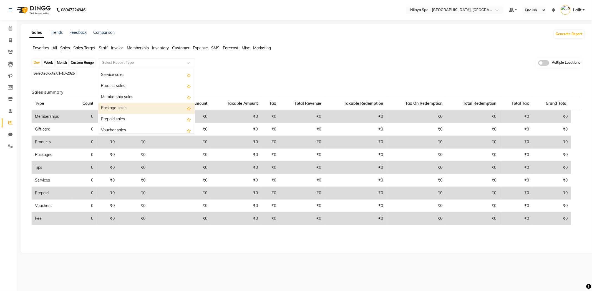
click at [122, 108] on div "Package sales" at bounding box center [146, 108] width 97 height 11
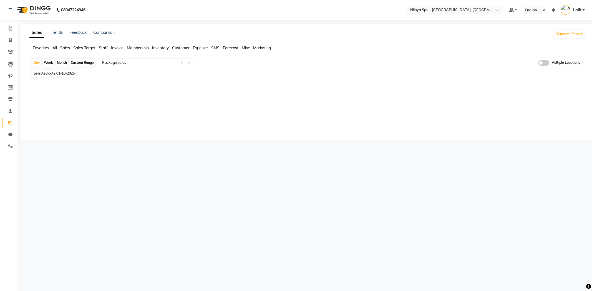
click at [82, 64] on div "Custom Range" at bounding box center [82, 63] width 26 height 8
select select "10"
select select "2025"
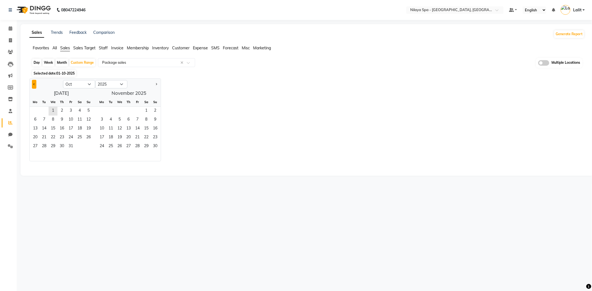
click at [34, 84] on span "Previous month" at bounding box center [34, 84] width 2 height 2
select select "8"
click at [72, 109] on span "1" at bounding box center [70, 111] width 9 height 9
click at [85, 149] on span "31" at bounding box center [88, 146] width 9 height 9
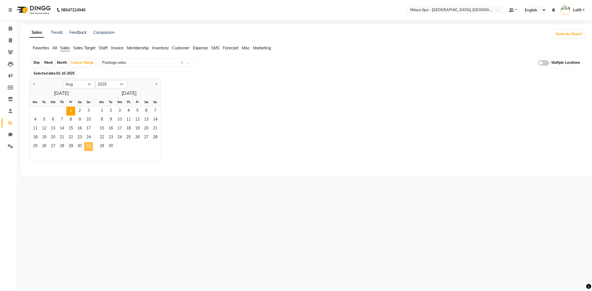
select select "full_report"
select select "csv"
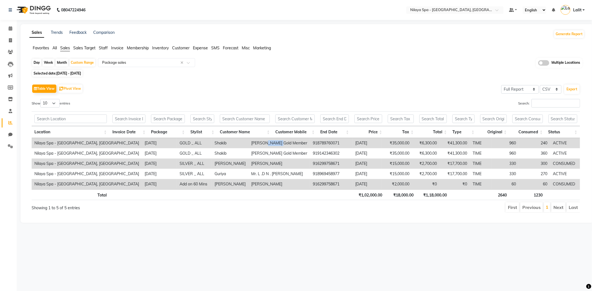
drag, startPoint x: 234, startPoint y: 140, endPoint x: 246, endPoint y: 141, distance: 11.7
click at [248, 141] on td "[PERSON_NAME] Gold Member" at bounding box center [279, 143] width 62 height 10
click at [249, 160] on td "[PERSON_NAME]" at bounding box center [279, 164] width 62 height 10
drag, startPoint x: 323, startPoint y: 140, endPoint x: 518, endPoint y: 139, distance: 194.7
click at [518, 139] on tr "Nilaya Spa - [GEOGRAPHIC_DATA], Ranchi [DATE] GOLD _ ALL [PERSON_NAME] Gold Mem…" at bounding box center [306, 143] width 548 height 10
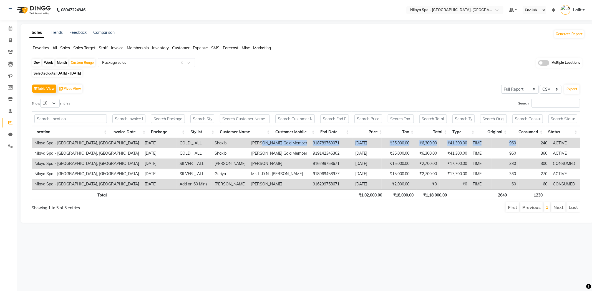
click at [518, 142] on td "240" at bounding box center [534, 143] width 32 height 10
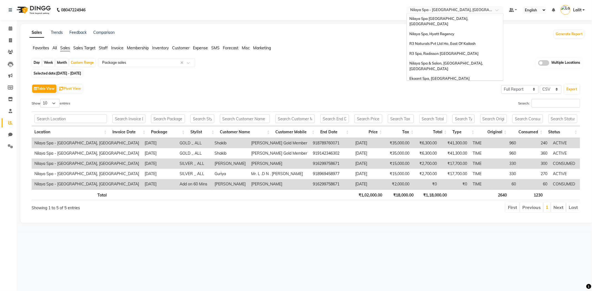
click at [460, 11] on input "text" at bounding box center [449, 11] width 80 height 6
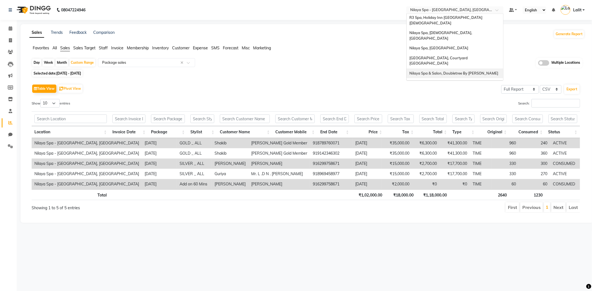
scroll to position [116, 0]
click at [445, 65] on span "R3 Spa, [PERSON_NAME][GEOGRAPHIC_DATA]" at bounding box center [450, 67] width 83 height 4
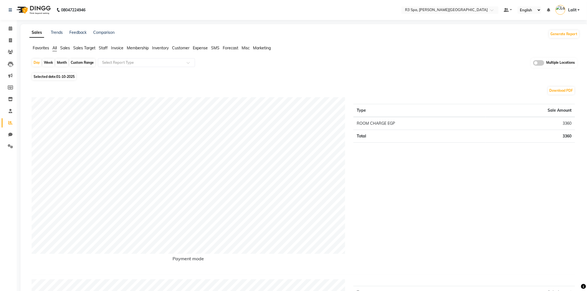
click at [100, 48] on span "Staff" at bounding box center [103, 47] width 9 height 5
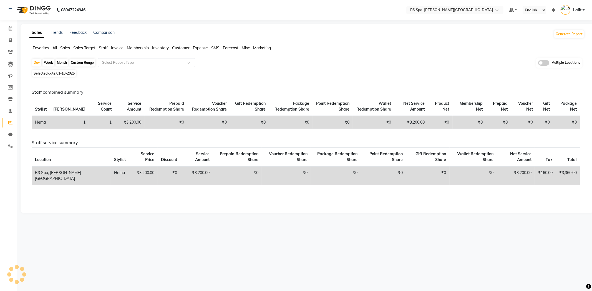
click at [62, 47] on span "Sales" at bounding box center [65, 47] width 10 height 5
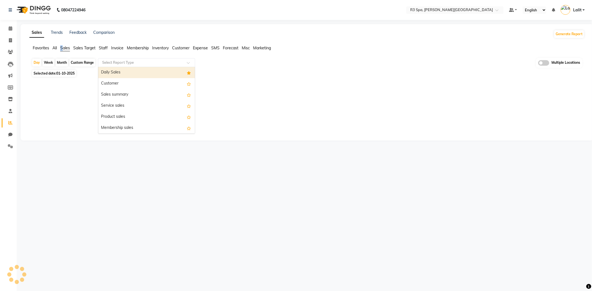
click at [117, 58] on div "Select Report Type" at bounding box center [146, 62] width 97 height 9
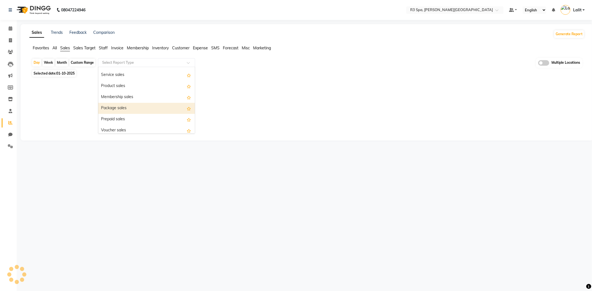
click at [126, 108] on div "Package sales" at bounding box center [146, 108] width 97 height 11
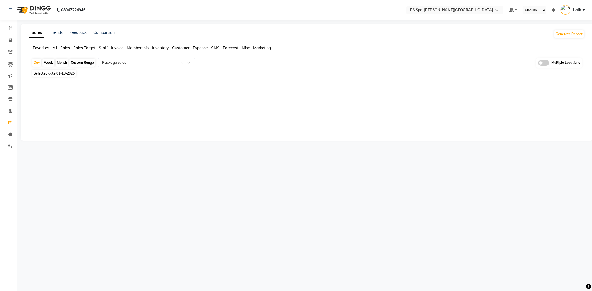
click at [93, 59] on div "Custom Range" at bounding box center [82, 63] width 26 height 8
select select "10"
select select "2025"
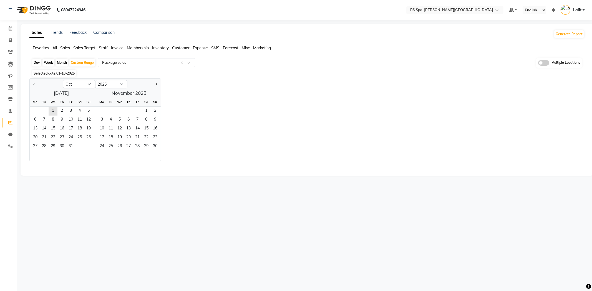
click at [31, 86] on div at bounding box center [46, 84] width 33 height 9
click at [31, 85] on div at bounding box center [46, 84] width 33 height 9
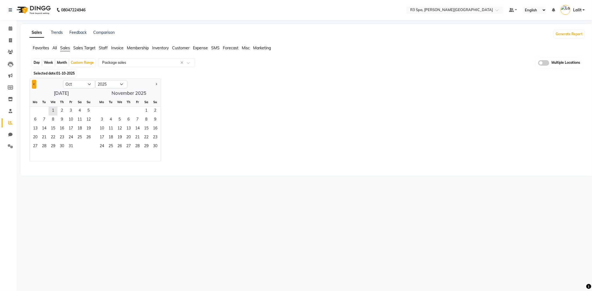
click at [33, 85] on button "Previous month" at bounding box center [34, 84] width 4 height 9
select select "8"
click at [64, 109] on div "1 2 3" at bounding box center [61, 111] width 63 height 9
drag, startPoint x: 68, startPoint y: 110, endPoint x: 80, endPoint y: 126, distance: 20.0
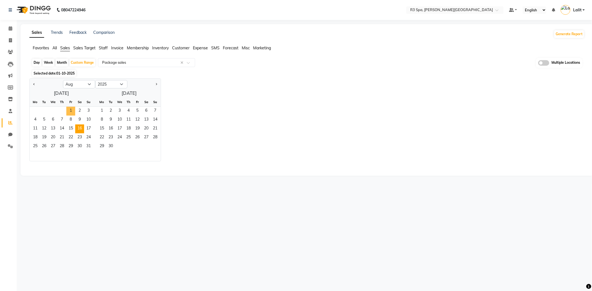
click at [69, 112] on span "1" at bounding box center [70, 111] width 9 height 9
click at [90, 147] on span "31" at bounding box center [88, 146] width 9 height 9
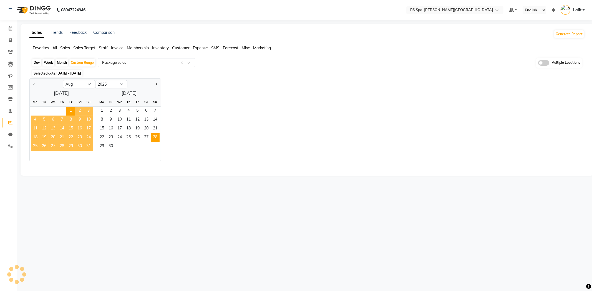
select select "full_report"
select select "csv"
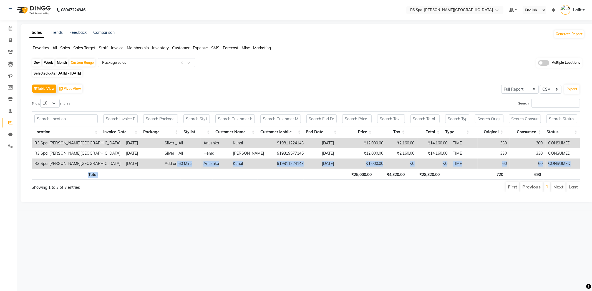
drag, startPoint x: 156, startPoint y: 164, endPoint x: 203, endPoint y: 170, distance: 47.6
click at [203, 170] on div "Location Invoice Date Package Stylist Customer Name Customer Mobile End Date Pr…" at bounding box center [306, 146] width 548 height 72
click at [230, 166] on td "Kunal" at bounding box center [252, 164] width 44 height 10
click at [230, 162] on td "Kunal" at bounding box center [252, 164] width 44 height 10
drag, startPoint x: 470, startPoint y: 43, endPoint x: 468, endPoint y: 29, distance: 13.9
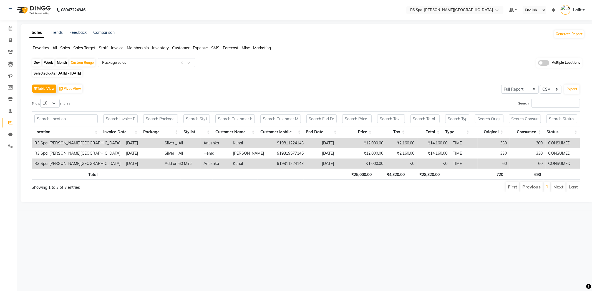
click at [470, 42] on div "Sales Trends Feedback Comparison Generate Report Favorites All Sales Sales Targ…" at bounding box center [307, 113] width 573 height 178
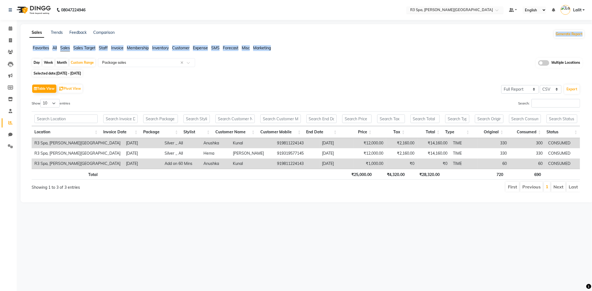
click at [463, 8] on input "text" at bounding box center [449, 11] width 80 height 6
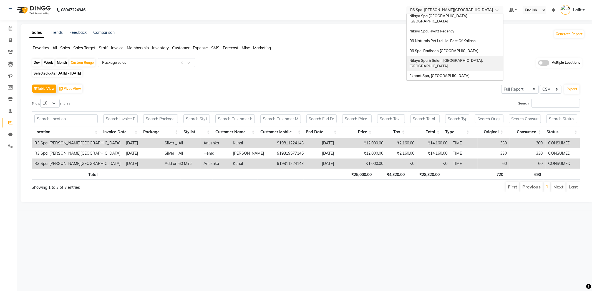
scroll to position [0, 0]
click at [450, 18] on span "Nilaya Spa [GEOGRAPHIC_DATA], [GEOGRAPHIC_DATA]" at bounding box center [439, 21] width 60 height 10
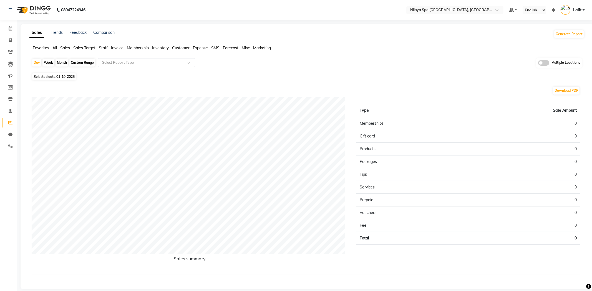
click at [65, 47] on span "Sales" at bounding box center [65, 47] width 10 height 5
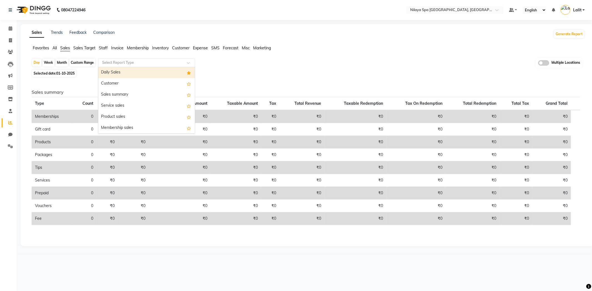
click at [123, 60] on input "text" at bounding box center [141, 63] width 80 height 6
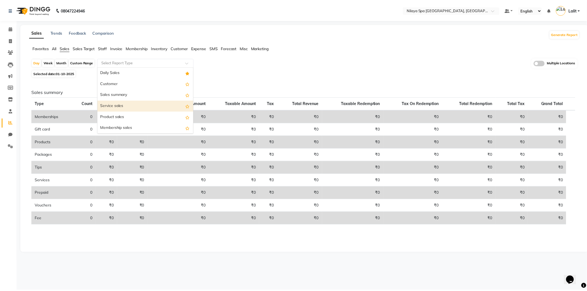
scroll to position [31, 0]
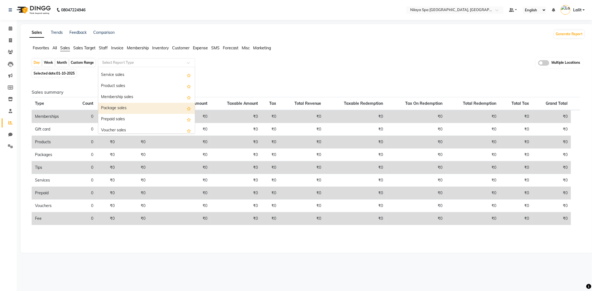
click at [120, 108] on div "Package sales" at bounding box center [146, 108] width 97 height 11
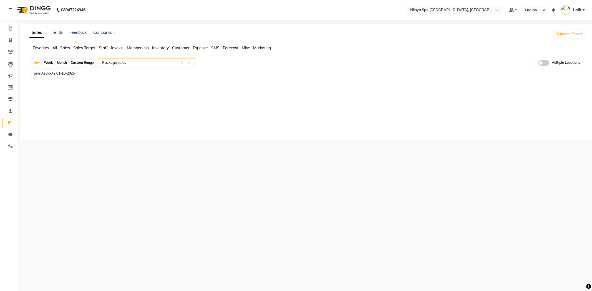
click at [85, 65] on div "Custom Range" at bounding box center [82, 63] width 26 height 8
select select "10"
select select "2025"
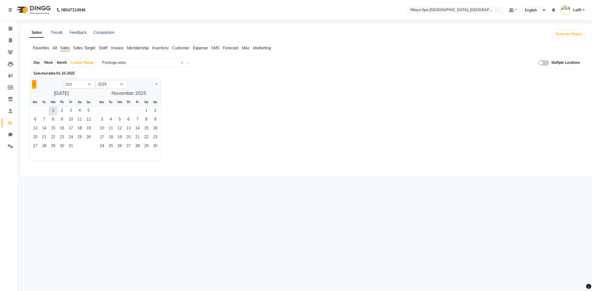
click at [35, 83] on button "Previous month" at bounding box center [34, 84] width 4 height 9
select select "8"
drag, startPoint x: 70, startPoint y: 109, endPoint x: 71, endPoint y: 113, distance: 3.9
click at [71, 110] on span "1" at bounding box center [70, 111] width 9 height 9
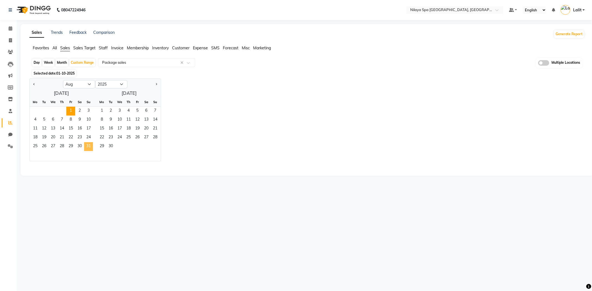
click at [90, 148] on span "31" at bounding box center [88, 146] width 9 height 9
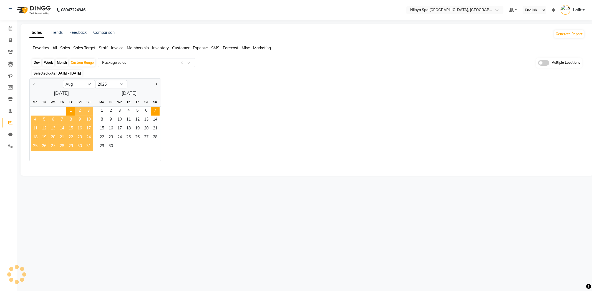
select select "full_report"
select select "csv"
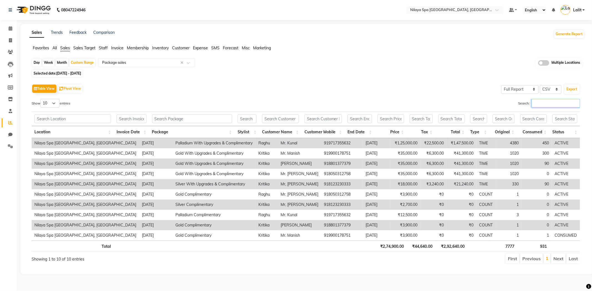
click at [540, 105] on input "Search:" at bounding box center [555, 103] width 49 height 9
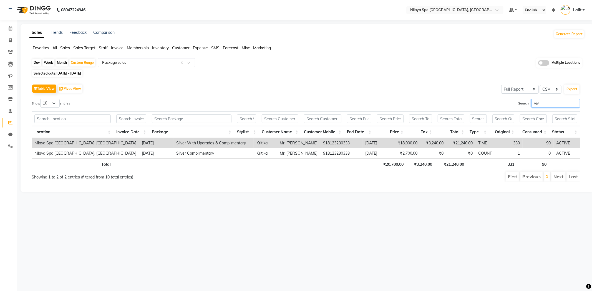
type input "viv"
drag, startPoint x: 555, startPoint y: 105, endPoint x: 525, endPoint y: 105, distance: 29.4
click at [525, 105] on label "Search: viv" at bounding box center [549, 103] width 62 height 9
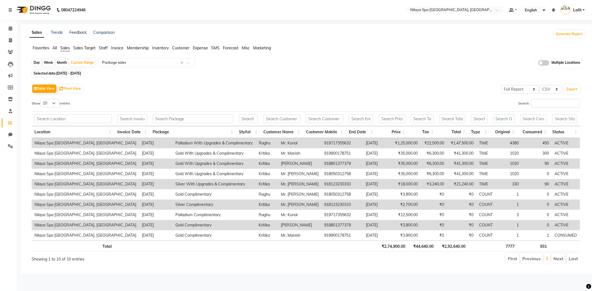
click at [278, 166] on td "Mr. Manish Gautam" at bounding box center [299, 164] width 43 height 10
click at [9, 147] on icon at bounding box center [10, 146] width 5 height 4
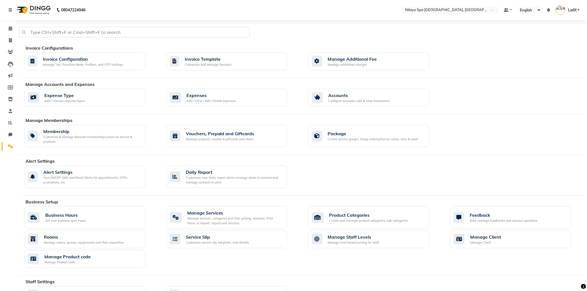
click at [488, 82] on div "Manage Accounts and Expenses" at bounding box center [307, 84] width 563 height 7
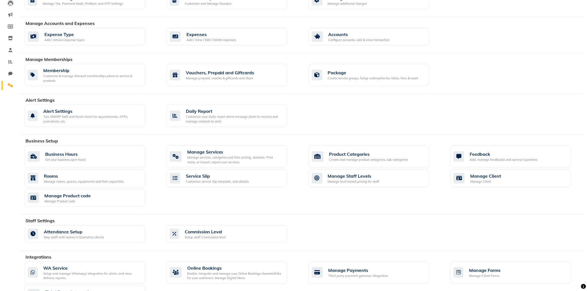
scroll to position [60, 0]
click at [343, 85] on div "Package Create service groups, Setup redemption by Value, time & count" at bounding box center [369, 76] width 120 height 22
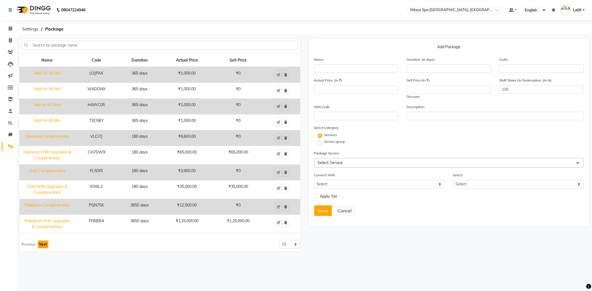
click at [45, 244] on button "Next" at bounding box center [43, 245] width 11 height 8
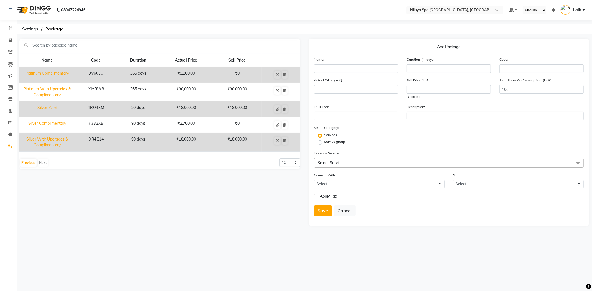
click at [63, 140] on td "Silver With Upgrades & Complimentary" at bounding box center [46, 142] width 55 height 19
type input "Silver With Upgrades & Complimentary"
type input "90"
type input "OR4G14"
type input "18000"
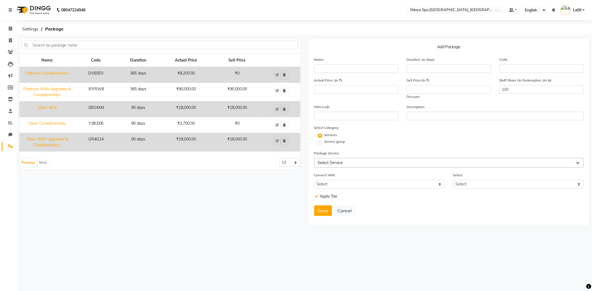
type input "18000"
checkbox input "true"
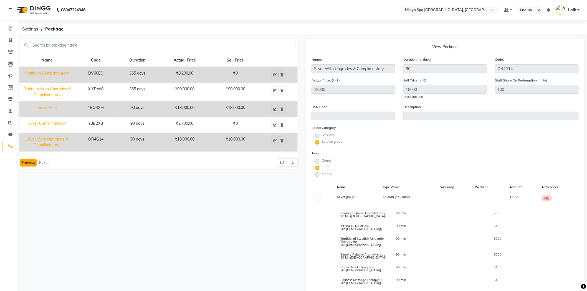
click at [32, 162] on button "Previous" at bounding box center [28, 163] width 17 height 8
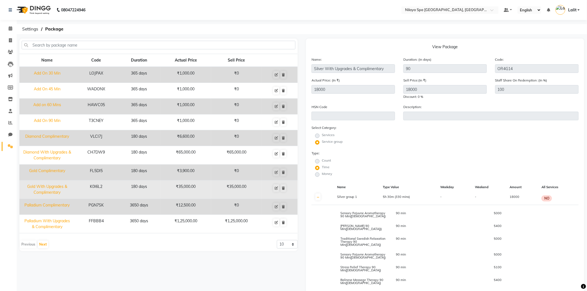
click at [41, 185] on td "Gold With Upgrades & Complimentary" at bounding box center [46, 190] width 55 height 19
type input "Gold With Upgrades & Complimentary"
type input "180"
type input "K0I6L2"
type input "35000"
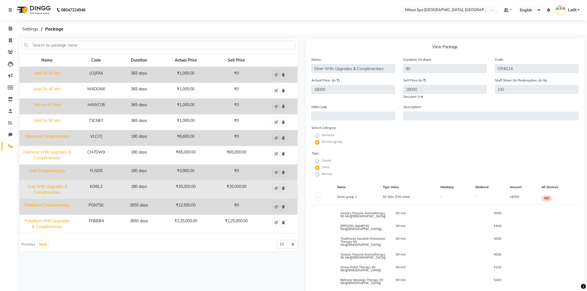
type input "35000"
radio input "true"
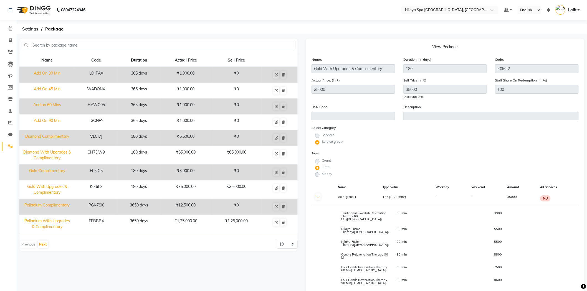
click at [307, 26] on ol "Settings Package" at bounding box center [300, 29] width 563 height 10
click at [13, 123] on span at bounding box center [11, 123] width 10 height 6
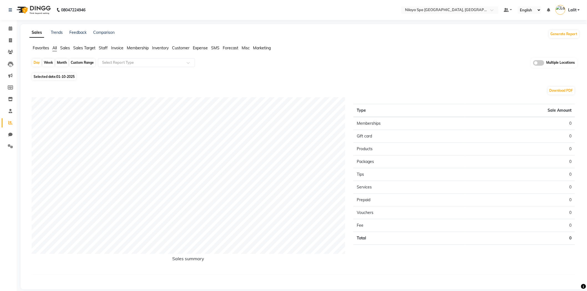
click at [78, 65] on div "Custom Range" at bounding box center [82, 63] width 26 height 8
select select "10"
select select "2025"
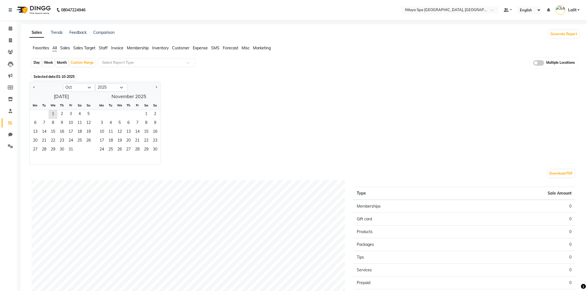
click at [37, 90] on div at bounding box center [46, 87] width 33 height 9
click at [35, 87] on button "Previous month" at bounding box center [34, 87] width 4 height 9
click at [33, 87] on span "Previous month" at bounding box center [34, 87] width 2 height 2
select select "8"
click at [72, 114] on span "1" at bounding box center [70, 114] width 9 height 9
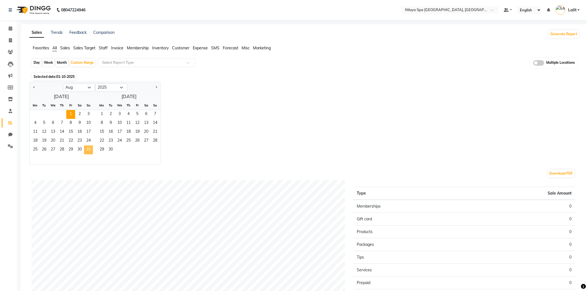
click at [90, 151] on span "31" at bounding box center [88, 150] width 9 height 9
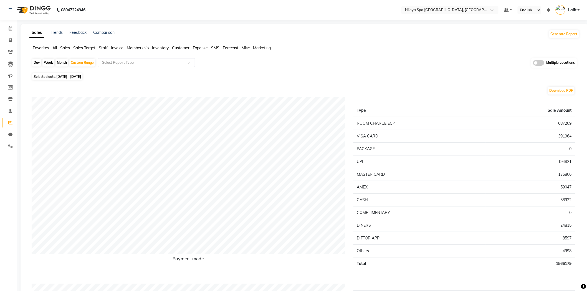
click at [107, 62] on input "text" at bounding box center [141, 63] width 80 height 6
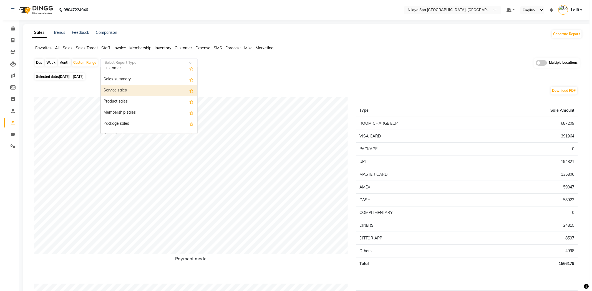
scroll to position [31, 0]
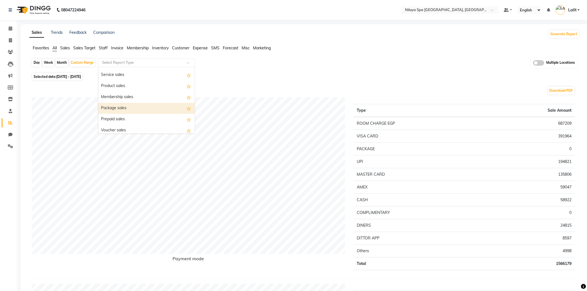
click at [116, 110] on div "Package sales" at bounding box center [146, 108] width 97 height 11
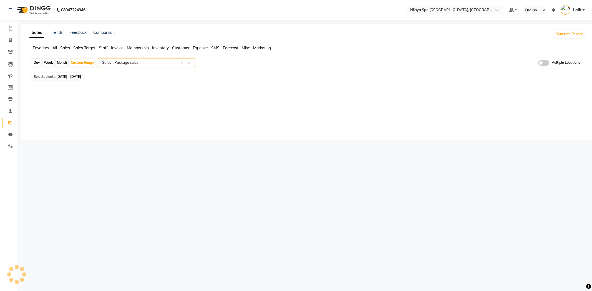
select select "full_report"
select select "csv"
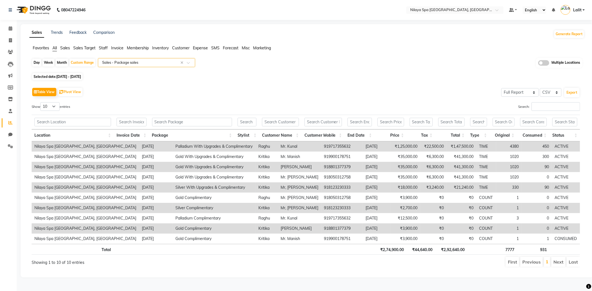
scroll to position [0, 4]
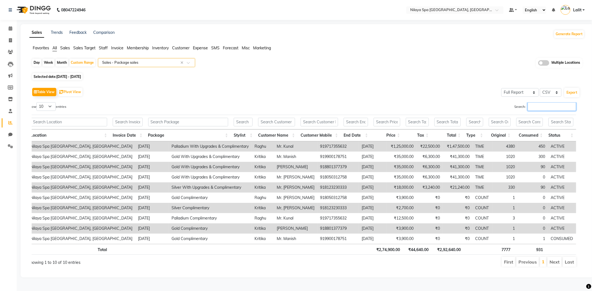
click at [527, 110] on input "Search:" at bounding box center [551, 106] width 49 height 9
click at [529, 107] on input "Search:" at bounding box center [551, 106] width 49 height 9
drag, startPoint x: 540, startPoint y: 104, endPoint x: 500, endPoint y: 103, distance: 40.0
click at [500, 103] on div "Search: mr" at bounding box center [441, 107] width 270 height 11
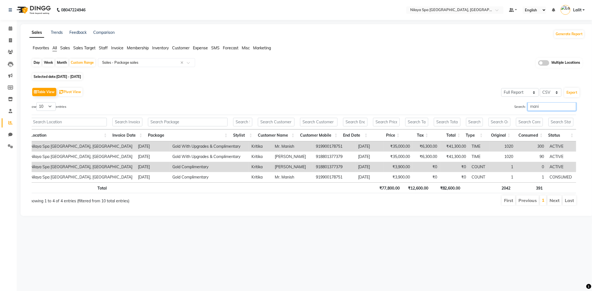
type input "mani"
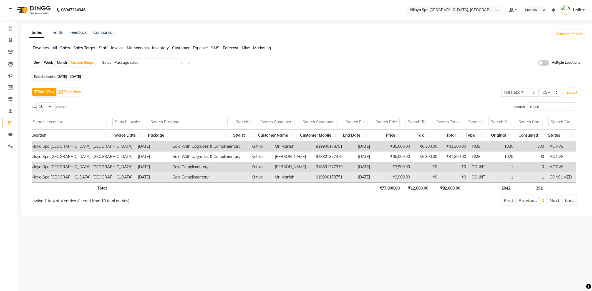
drag, startPoint x: 229, startPoint y: 179, endPoint x: 246, endPoint y: 179, distance: 16.9
click at [236, 179] on tr "Nilaya Spa Marriott Whitefield, Whitefield 2025-08-15 Gold Complimentary Kritik…" at bounding box center [302, 177] width 548 height 10
drag, startPoint x: 263, startPoint y: 179, endPoint x: 293, endPoint y: 181, distance: 30.8
click at [272, 180] on td "Mr. Manish" at bounding box center [292, 177] width 41 height 10
drag, startPoint x: 293, startPoint y: 181, endPoint x: 328, endPoint y: 179, distance: 35.0
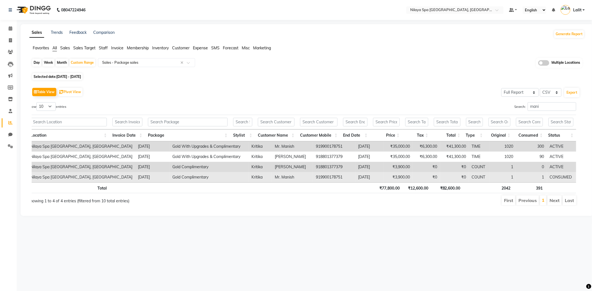
click at [295, 181] on td "Mr. Manish" at bounding box center [292, 177] width 41 height 10
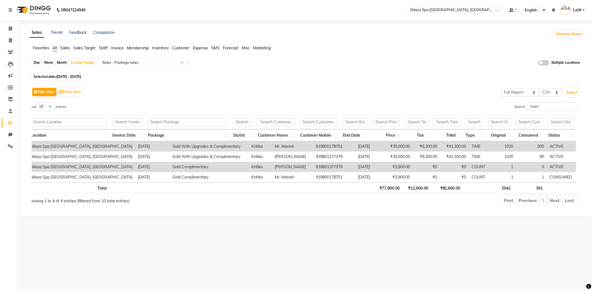
drag, startPoint x: 329, startPoint y: 179, endPoint x: 156, endPoint y: 191, distance: 173.5
click at [323, 181] on td "919900178751" at bounding box center [334, 177] width 42 height 10
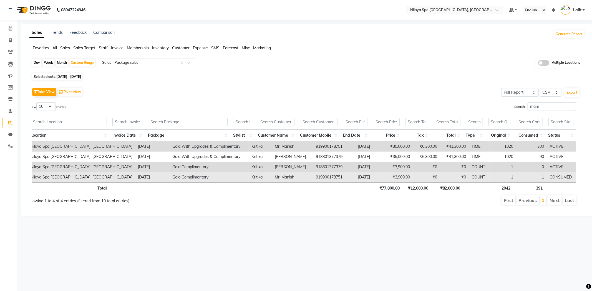
click at [135, 179] on td "2025-08-15" at bounding box center [152, 177] width 34 height 10
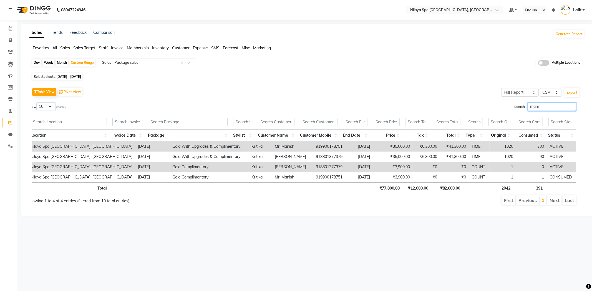
drag, startPoint x: 553, startPoint y: 109, endPoint x: 502, endPoint y: 103, distance: 50.6
click at [502, 103] on div "Search: mani" at bounding box center [441, 107] width 270 height 11
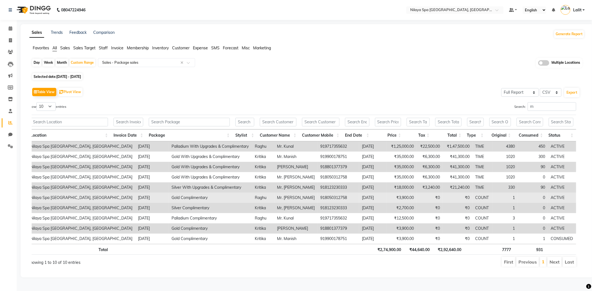
click at [276, 196] on td "Mr. Mirli Almeida" at bounding box center [295, 198] width 43 height 10
copy td "Mr. Mirli Almeida"
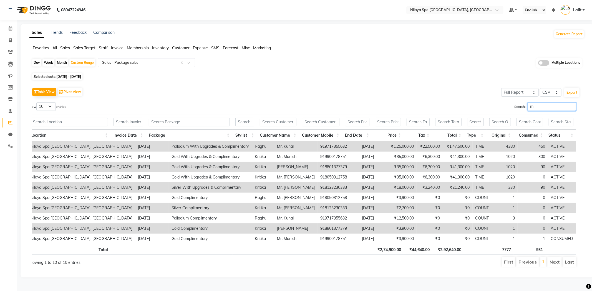
drag, startPoint x: 537, startPoint y: 109, endPoint x: 516, endPoint y: 103, distance: 22.0
click at [516, 103] on label "Search: m" at bounding box center [545, 106] width 62 height 9
paste input "Mr. Mirli Almeida"
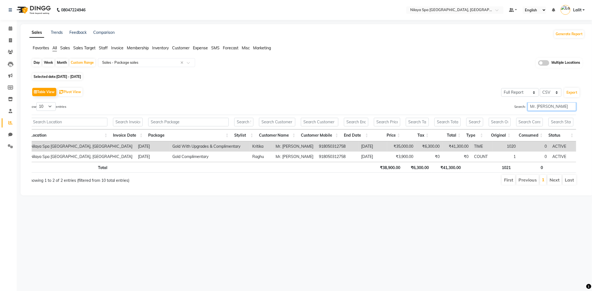
drag, startPoint x: 563, startPoint y: 105, endPoint x: 461, endPoint y: 100, distance: 101.4
click at [461, 100] on div "Table View Pivot View Select Full Report Filtered Report Select CSV PDF Export …" at bounding box center [306, 135] width 548 height 99
type input "kuna"
drag, startPoint x: 500, startPoint y: 158, endPoint x: 454, endPoint y: 164, distance: 46.8
click at [499, 158] on td "3" at bounding box center [507, 157] width 26 height 10
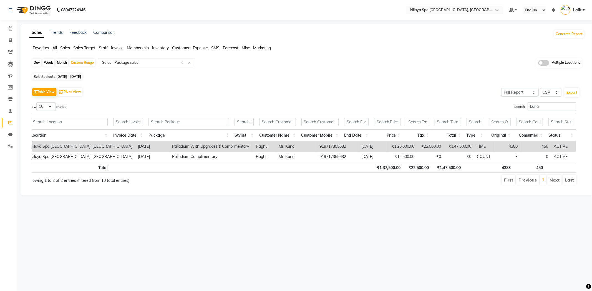
click at [262, 178] on ul "First Previous 1 Next Last" at bounding box center [418, 180] width 316 height 10
click at [276, 149] on td "Mr. Kunal" at bounding box center [296, 146] width 41 height 10
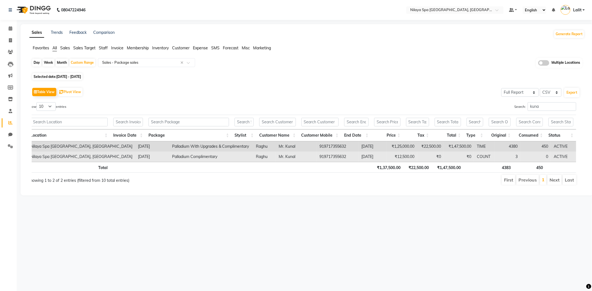
click at [276, 153] on td "Mr. Kunal" at bounding box center [296, 157] width 41 height 10
click at [276, 154] on td "Mr. Kunal" at bounding box center [296, 157] width 41 height 10
drag, startPoint x: 264, startPoint y: 154, endPoint x: 273, endPoint y: 154, distance: 8.9
click at [276, 154] on td "Mr. Kunal" at bounding box center [296, 157] width 41 height 10
click at [278, 161] on td "Mr. Kunal" at bounding box center [296, 157] width 41 height 10
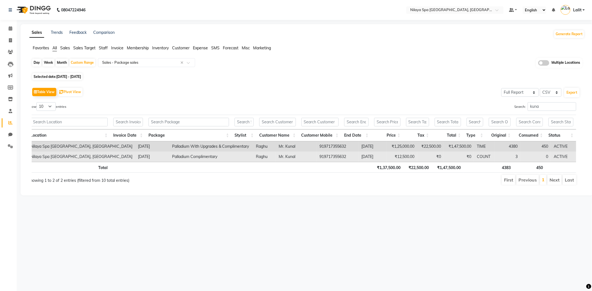
drag, startPoint x: 280, startPoint y: 158, endPoint x: 383, endPoint y: 158, distance: 102.6
click at [281, 158] on td "Mr. Kunal" at bounding box center [296, 157] width 41 height 10
drag, startPoint x: 488, startPoint y: 158, endPoint x: 500, endPoint y: 154, distance: 12.8
click at [494, 158] on td "3" at bounding box center [507, 157] width 26 height 10
click at [500, 154] on td "3" at bounding box center [507, 157] width 26 height 10
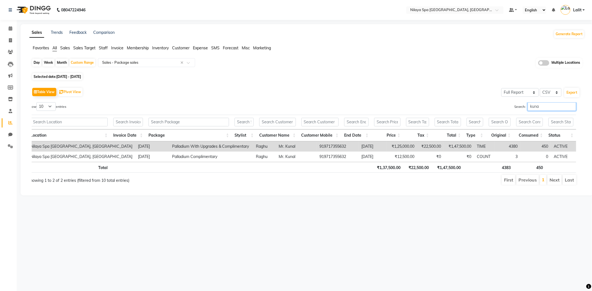
drag, startPoint x: 553, startPoint y: 110, endPoint x: 440, endPoint y: 93, distance: 114.2
click at [440, 93] on div "Table View Pivot View Select Full Report Filtered Report Select CSV PDF Export …" at bounding box center [306, 135] width 548 height 99
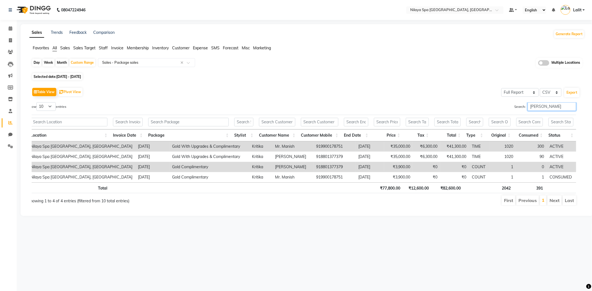
type input "manis"
click at [472, 11] on input "text" at bounding box center [449, 11] width 80 height 6
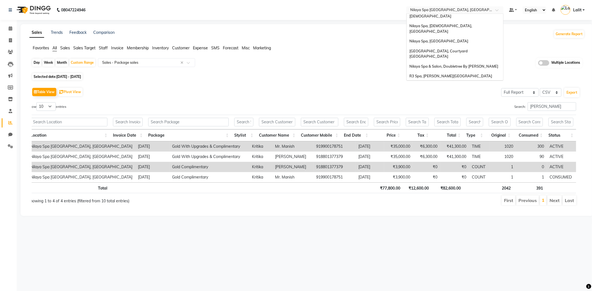
scroll to position [116, 0]
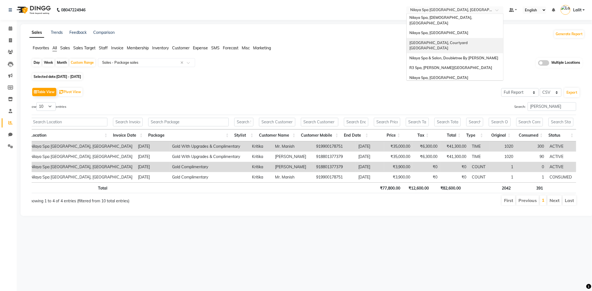
click at [454, 38] on div "Nilaya Spa, Courtyard Amritsar" at bounding box center [454, 45] width 97 height 15
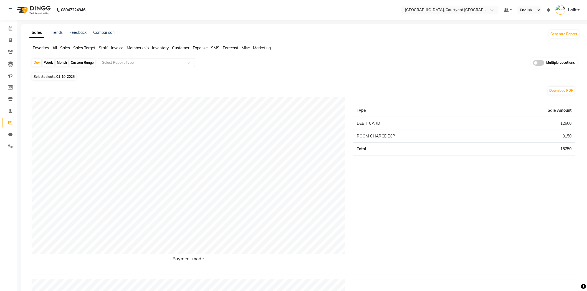
click at [117, 63] on input "text" at bounding box center [141, 63] width 80 height 6
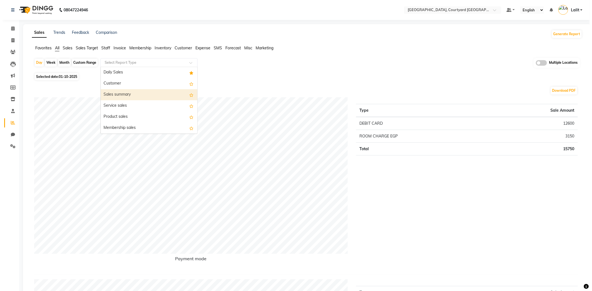
scroll to position [31, 0]
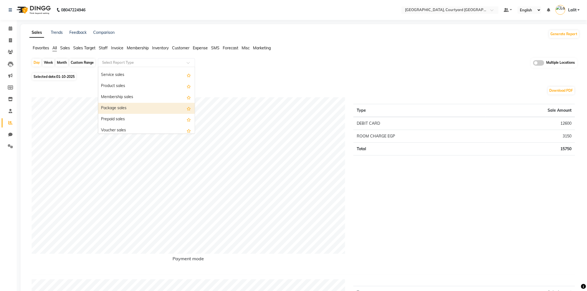
click at [128, 107] on div "Package sales" at bounding box center [146, 108] width 97 height 11
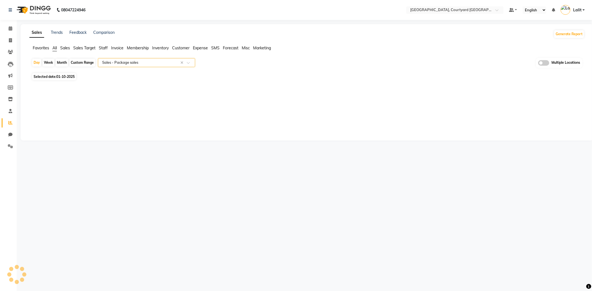
select select "full_report"
select select "csv"
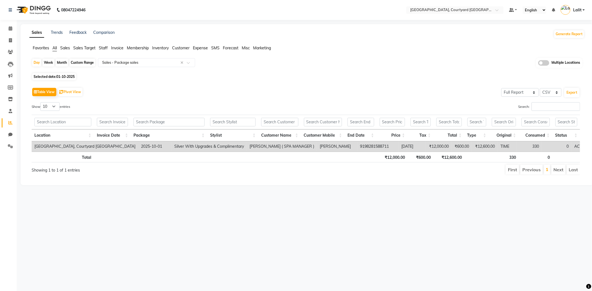
click at [71, 78] on span "01-10-2025" at bounding box center [65, 77] width 18 height 4
select select "10"
select select "2025"
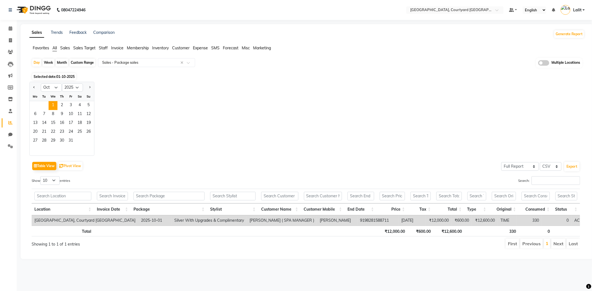
click at [36, 90] on div at bounding box center [35, 87] width 11 height 9
click at [34, 88] on button "Previous month" at bounding box center [34, 87] width 4 height 9
select select "8"
click at [74, 60] on div "Custom Range" at bounding box center [82, 63] width 26 height 8
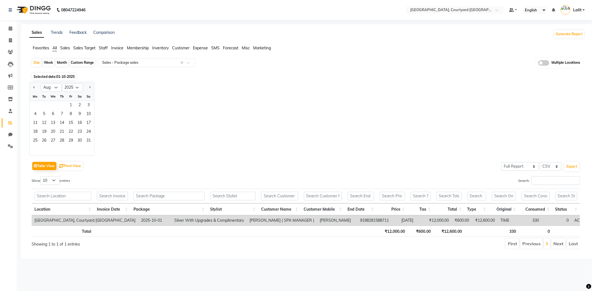
select select "10"
select select "2025"
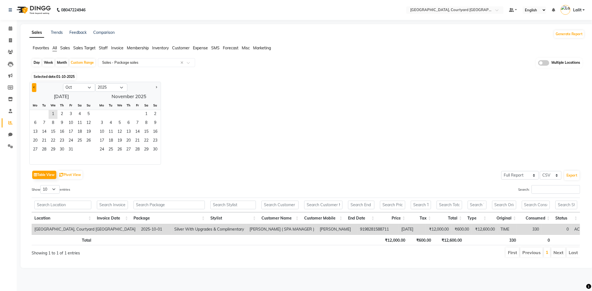
click at [34, 90] on div at bounding box center [46, 87] width 33 height 9
click at [34, 90] on button "Previous month" at bounding box center [34, 87] width 4 height 9
select select "8"
click at [71, 113] on span "1" at bounding box center [70, 114] width 9 height 9
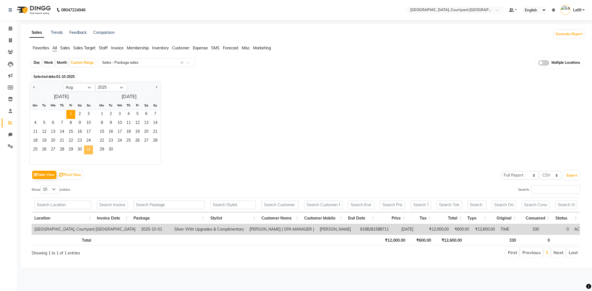
click at [90, 151] on span "31" at bounding box center [88, 150] width 9 height 9
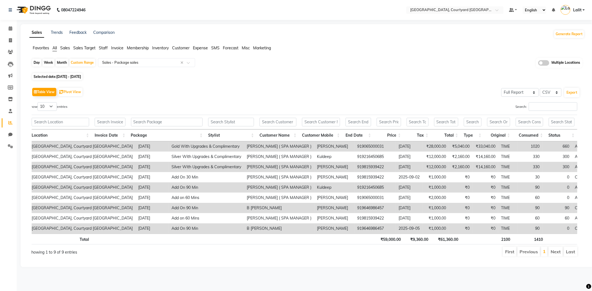
scroll to position [0, 4]
click at [531, 107] on input "Search:" at bounding box center [551, 106] width 49 height 9
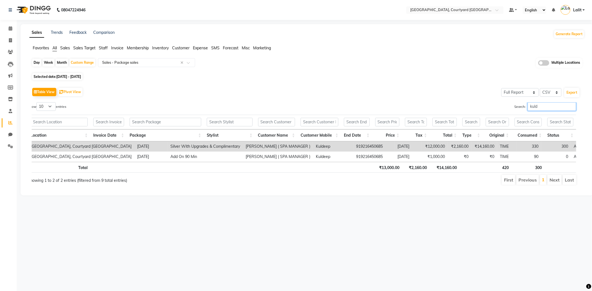
drag, startPoint x: 508, startPoint y: 105, endPoint x: 501, endPoint y: 104, distance: 6.4
click at [503, 105] on div "Search: kuld" at bounding box center [441, 107] width 270 height 11
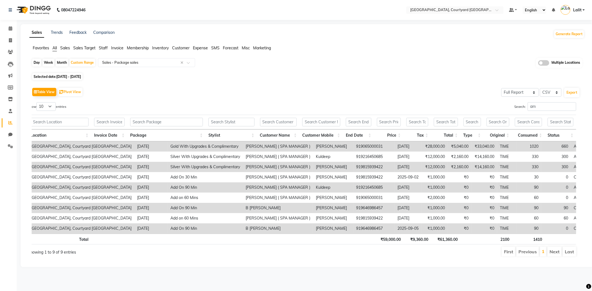
click at [313, 146] on td "Amandeep Singh" at bounding box center [333, 146] width 40 height 10
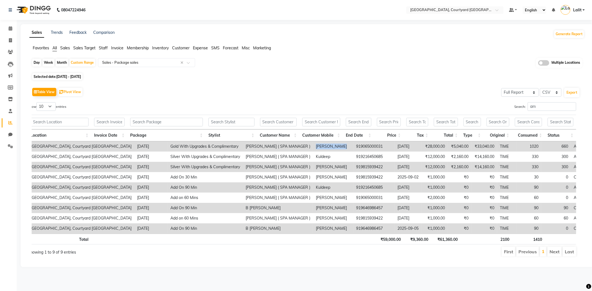
copy td "Amandeep Singh"
click at [540, 108] on input "am" at bounding box center [551, 106] width 49 height 9
drag, startPoint x: 540, startPoint y: 107, endPoint x: 511, endPoint y: 107, distance: 28.3
click at [514, 107] on label "Search: am" at bounding box center [545, 106] width 62 height 9
paste input "Amandeep Singh"
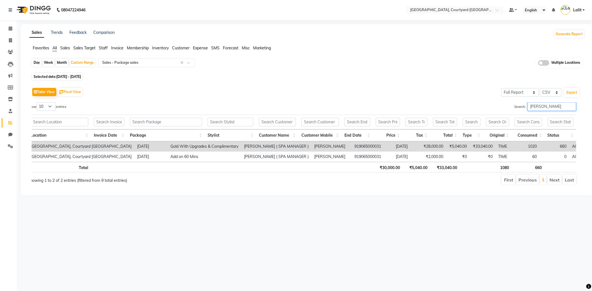
type input "Amandeep Singh"
click at [571, 106] on input "Amandeep Singh" at bounding box center [551, 106] width 49 height 9
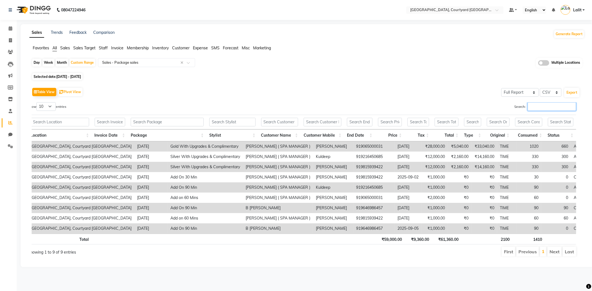
click at [571, 106] on input "Search:" at bounding box center [551, 106] width 49 height 9
click at [313, 167] on td "Harish Arora" at bounding box center [333, 167] width 40 height 10
copy td "Harish Arora"
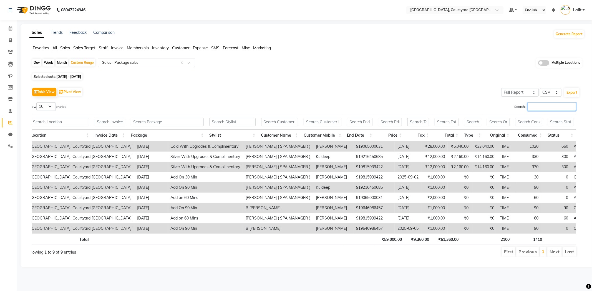
click at [550, 106] on input "Search:" at bounding box center [551, 106] width 49 height 9
paste input "Harish Arora"
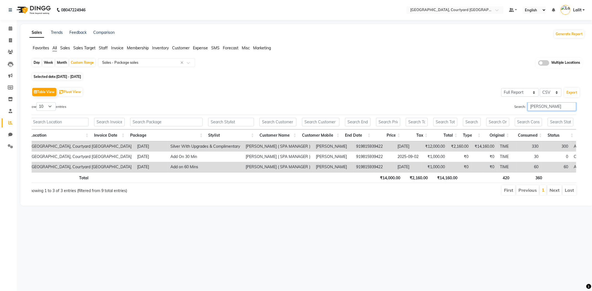
type input "Harish Arora"
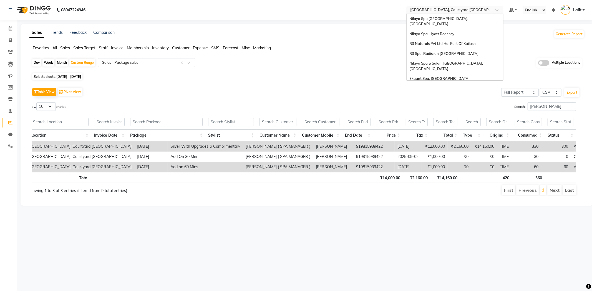
click at [462, 9] on input "text" at bounding box center [449, 11] width 80 height 6
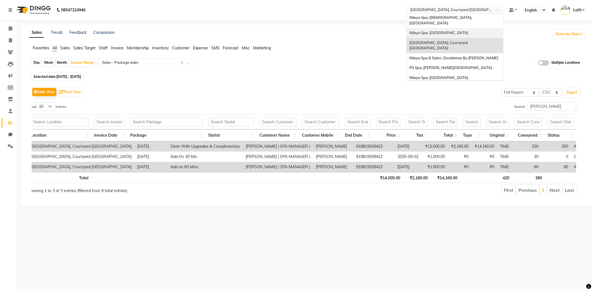
click at [469, 8] on input "text" at bounding box center [449, 11] width 80 height 6
click at [480, 56] on span "Nilaya Spa & Salon, Doubletree By Hilton_agra" at bounding box center [453, 58] width 89 height 4
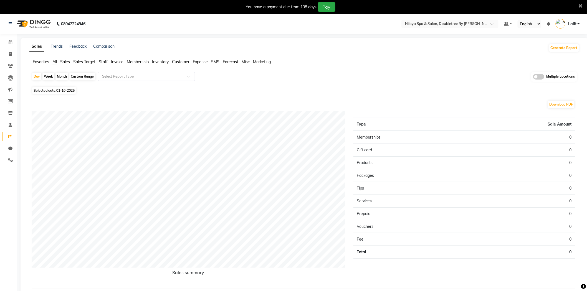
click at [64, 60] on span "Sales" at bounding box center [65, 61] width 10 height 5
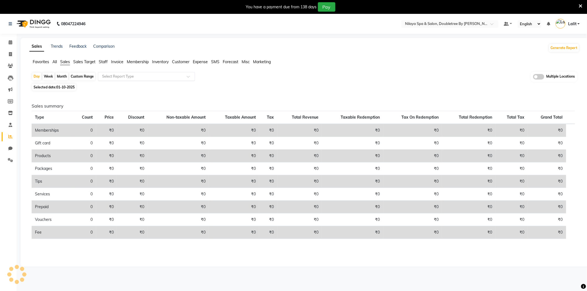
click at [112, 78] on input "text" at bounding box center [141, 77] width 80 height 6
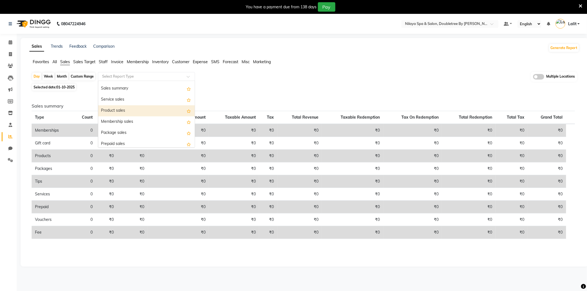
scroll to position [31, 0]
click at [123, 123] on div "Package sales" at bounding box center [146, 122] width 97 height 11
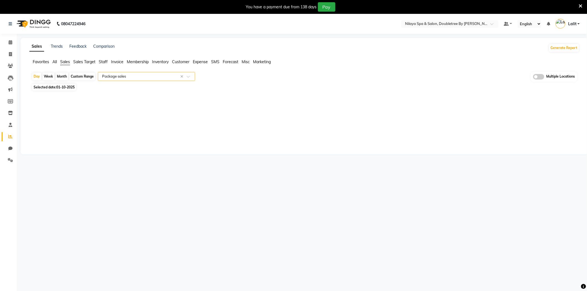
click at [82, 76] on div "Custom Range" at bounding box center [82, 77] width 26 height 8
select select "10"
select select "2025"
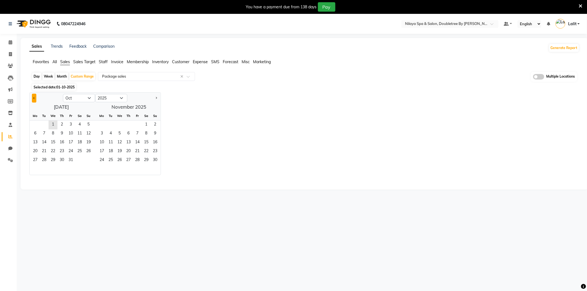
click at [34, 96] on button "Previous month" at bounding box center [34, 98] width 4 height 9
select select "8"
click at [70, 126] on span "1" at bounding box center [70, 125] width 9 height 9
click at [88, 165] on span "31" at bounding box center [88, 160] width 9 height 9
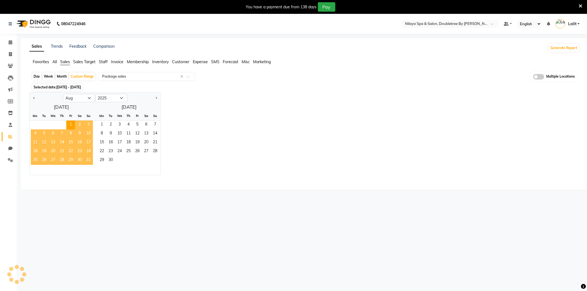
select select "full_report"
select select "csv"
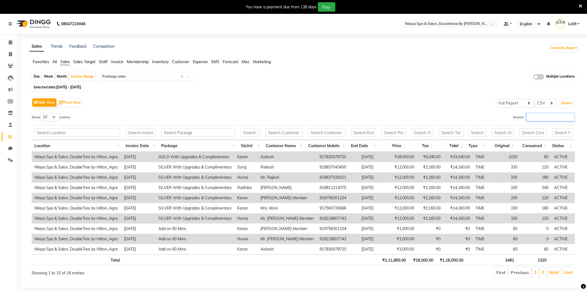
click at [538, 114] on input "Search:" at bounding box center [550, 117] width 49 height 9
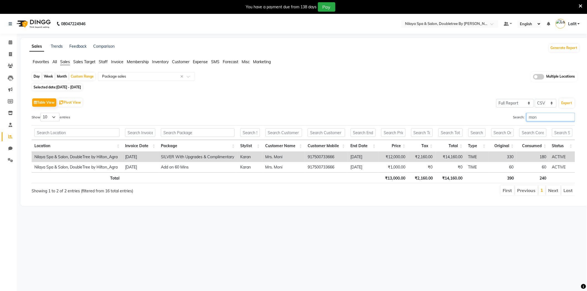
type input "mon"
click at [570, 117] on input "mon" at bounding box center [550, 117] width 49 height 9
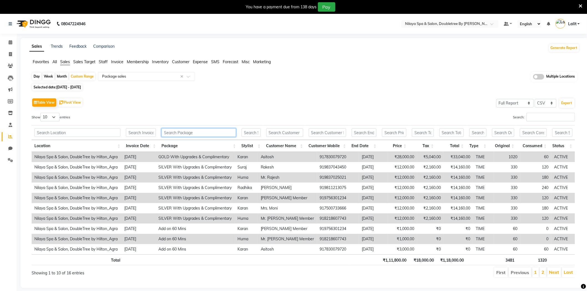
click at [198, 133] on input "text" at bounding box center [198, 132] width 75 height 9
click at [542, 117] on input "Search:" at bounding box center [550, 117] width 49 height 9
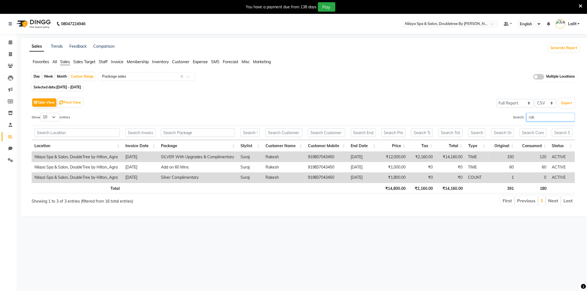
drag, startPoint x: 531, startPoint y: 116, endPoint x: 518, endPoint y: 116, distance: 13.3
click at [518, 116] on label "Search: rak" at bounding box center [544, 117] width 62 height 9
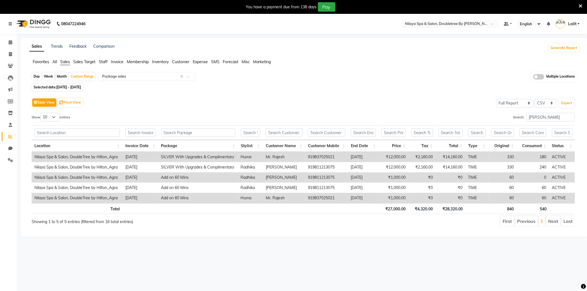
click at [282, 178] on td "Rajeev Goel" at bounding box center [284, 178] width 42 height 10
copy td "Rajeev Goel"
click at [548, 117] on input "raje" at bounding box center [550, 117] width 49 height 9
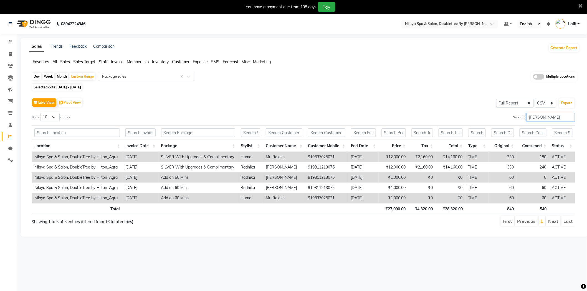
click at [548, 117] on input "raje" at bounding box center [550, 117] width 49 height 9
paste input "Rajeev Goel"
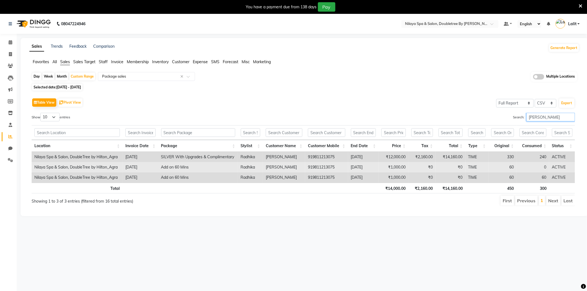
type input "Rajeev Goel"
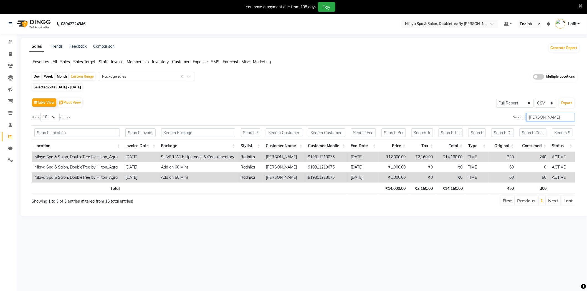
click at [568, 117] on input "Rajeev Goel" at bounding box center [550, 117] width 49 height 9
click at [569, 117] on input "Rajeev Goel" at bounding box center [550, 117] width 49 height 9
click at [569, 117] on input "Search:" at bounding box center [550, 117] width 49 height 9
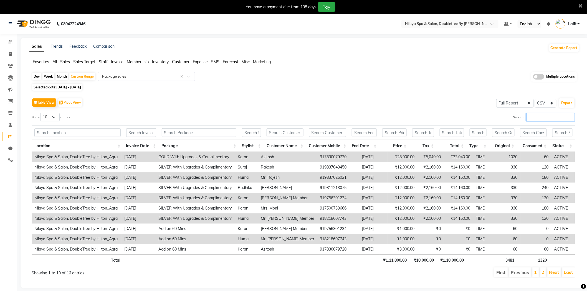
click at [569, 117] on input "Search:" at bounding box center [550, 117] width 49 height 9
click at [526, 117] on input "Search:" at bounding box center [550, 117] width 49 height 9
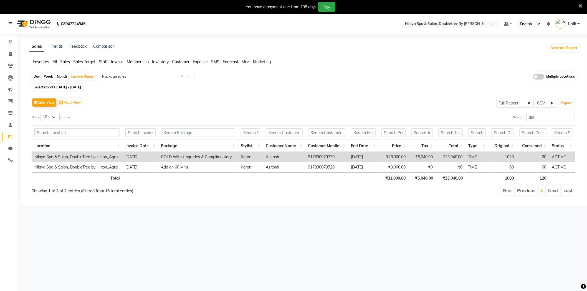
drag, startPoint x: 540, startPoint y: 112, endPoint x: 540, endPoint y: 116, distance: 4.2
click at [540, 115] on div "Table View Pivot View Select Full Report Filtered Report Select CSV PDF Export …" at bounding box center [303, 146] width 543 height 99
drag, startPoint x: 540, startPoint y: 117, endPoint x: 491, endPoint y: 115, distance: 48.6
click at [491, 115] on div "Search: asi" at bounding box center [442, 118] width 268 height 11
drag, startPoint x: 498, startPoint y: 115, endPoint x: 492, endPoint y: 115, distance: 6.4
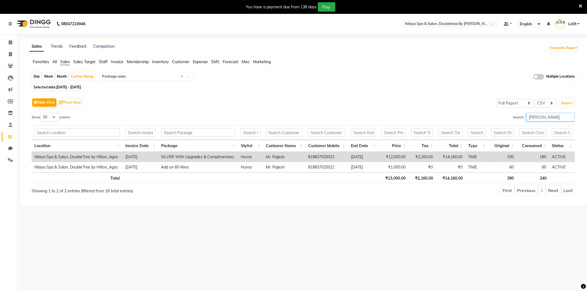
click at [492, 115] on div "Search: rajes" at bounding box center [442, 118] width 268 height 11
drag, startPoint x: 555, startPoint y: 117, endPoint x: 432, endPoint y: 117, distance: 122.9
click at [432, 117] on div "Search: vip" at bounding box center [442, 118] width 268 height 11
type input "pun"
click at [488, 23] on div at bounding box center [449, 25] width 97 height 6
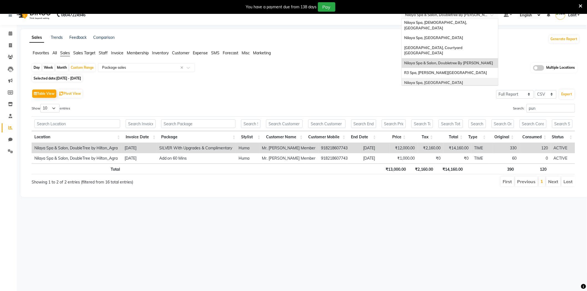
scroll to position [14, 0]
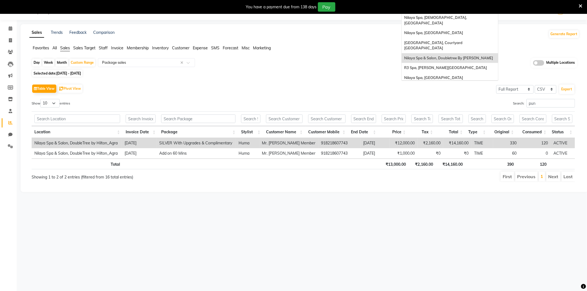
click at [465, 85] on span "Nilaya Spa - [GEOGRAPHIC_DATA], [GEOGRAPHIC_DATA]" at bounding box center [435, 90] width 62 height 10
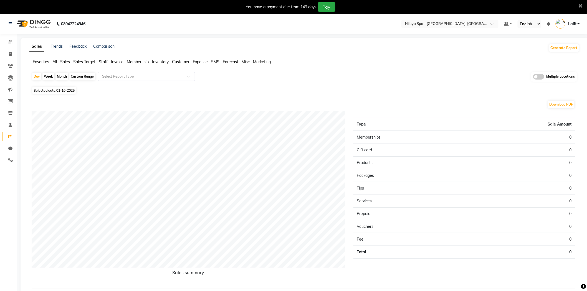
click at [85, 78] on div "Custom Range" at bounding box center [82, 77] width 26 height 8
select select "10"
select select "2025"
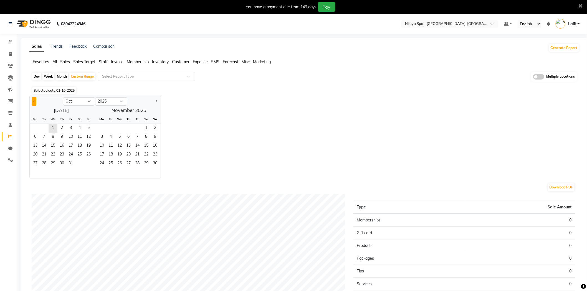
click at [37, 103] on div at bounding box center [46, 101] width 33 height 9
click at [32, 101] on button "Previous month" at bounding box center [34, 101] width 4 height 9
select select "8"
click at [72, 129] on span "1" at bounding box center [70, 128] width 9 height 9
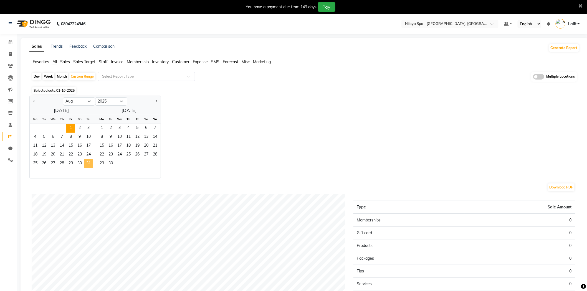
click at [89, 166] on span "31" at bounding box center [88, 163] width 9 height 9
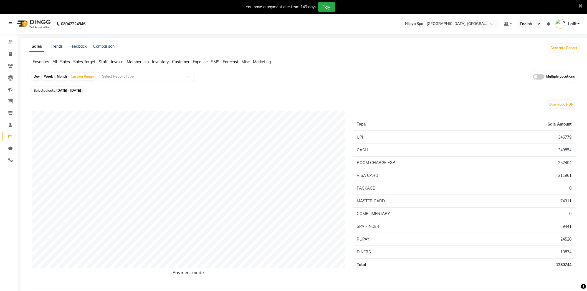
click at [121, 78] on input "text" at bounding box center [141, 77] width 80 height 6
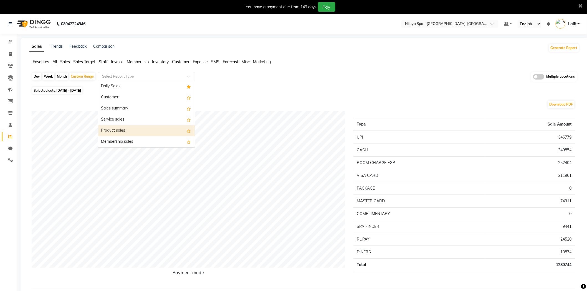
scroll to position [31, 0]
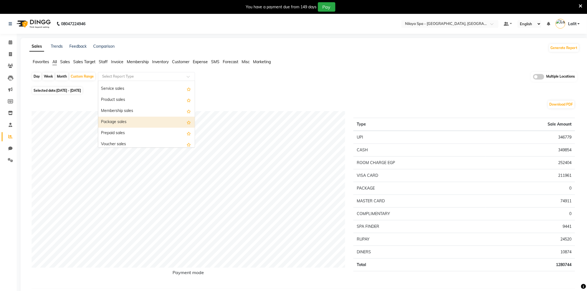
click at [124, 123] on div "Package sales" at bounding box center [146, 122] width 97 height 11
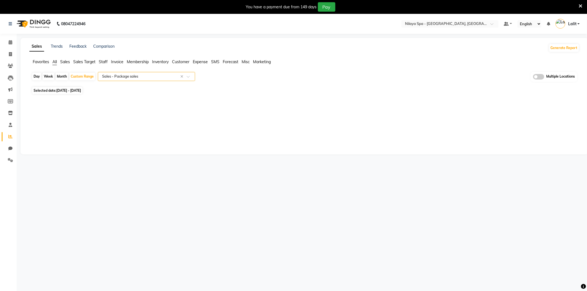
select select "full_report"
select select "csv"
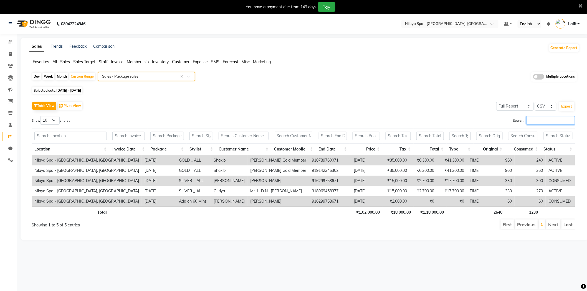
click at [537, 121] on input "Search:" at bounding box center [550, 120] width 49 height 9
